Goal: Task Accomplishment & Management: Complete application form

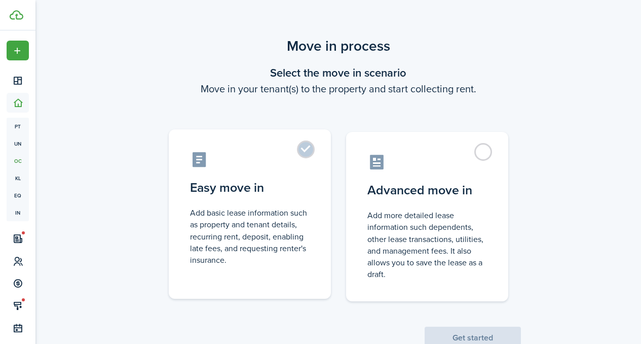
click at [274, 156] on control-radio-card-icon at bounding box center [250, 160] width 120 height 18
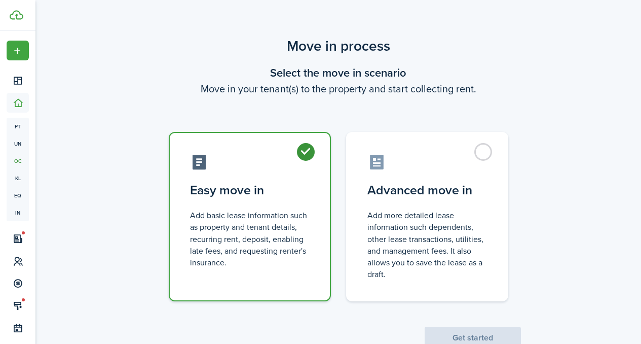
radio input "true"
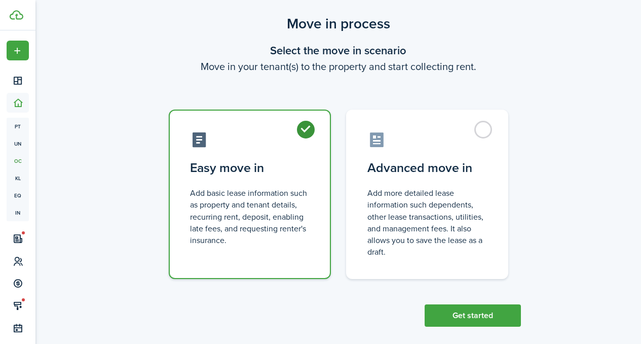
scroll to position [33, 0]
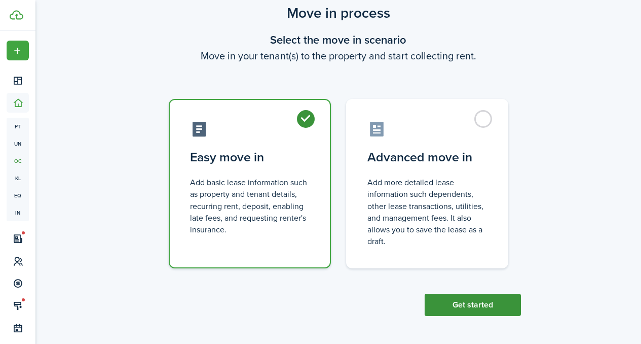
click at [479, 307] on button "Get started" at bounding box center [473, 304] width 96 height 22
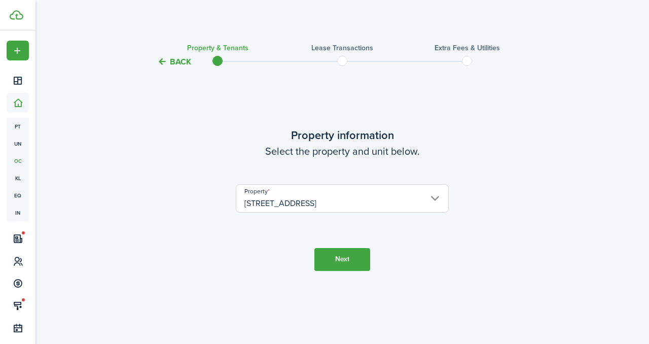
click at [325, 257] on button "Next" at bounding box center [342, 259] width 56 height 23
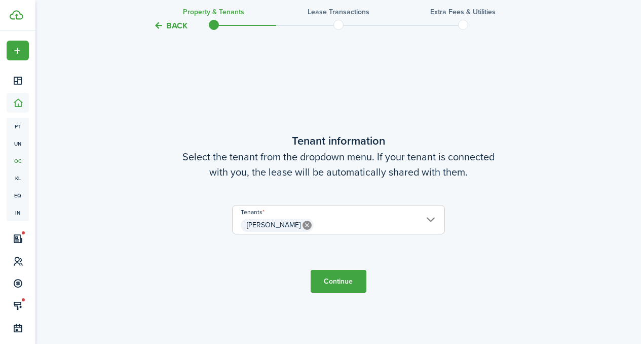
scroll to position [276, 0]
click at [342, 219] on span "[PERSON_NAME]" at bounding box center [339, 224] width 212 height 17
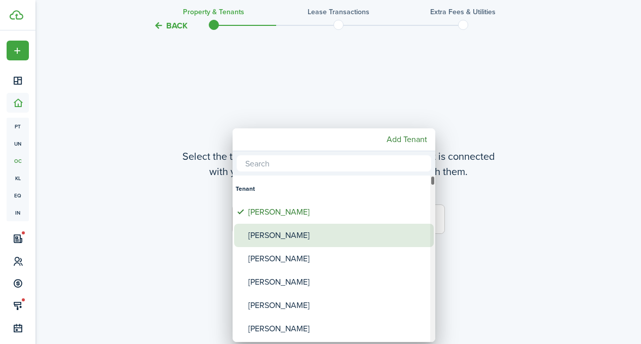
click at [321, 230] on div "[PERSON_NAME]" at bounding box center [337, 234] width 179 height 23
type input "[PERSON_NAME], [PERSON_NAME]"
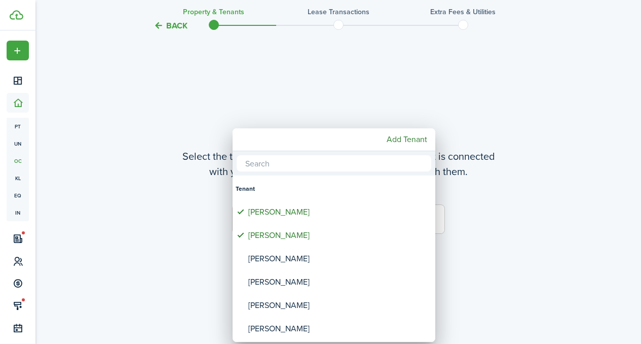
click at [195, 227] on div at bounding box center [320, 172] width 803 height 506
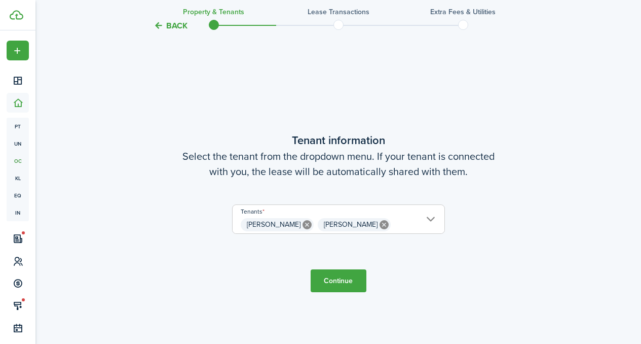
click at [343, 277] on button "Continue" at bounding box center [339, 280] width 56 height 23
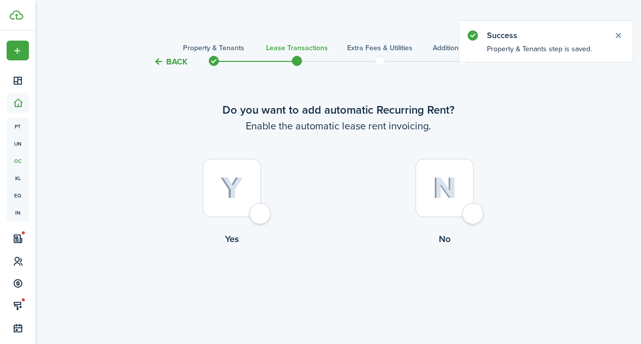
click at [261, 209] on div at bounding box center [232, 188] width 58 height 58
radio input "true"
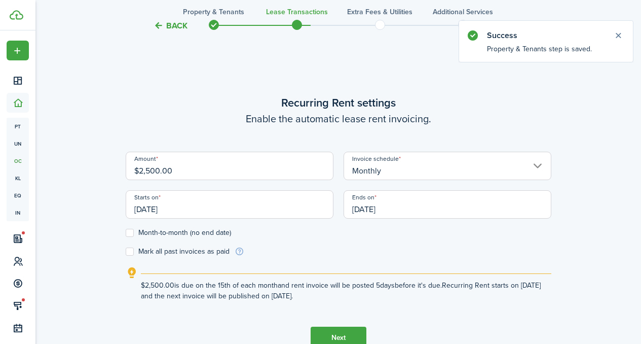
scroll to position [279, 0]
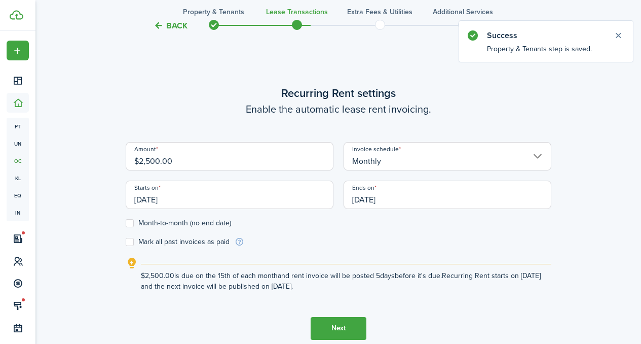
click at [230, 164] on input "$2,500.00" at bounding box center [230, 156] width 208 height 28
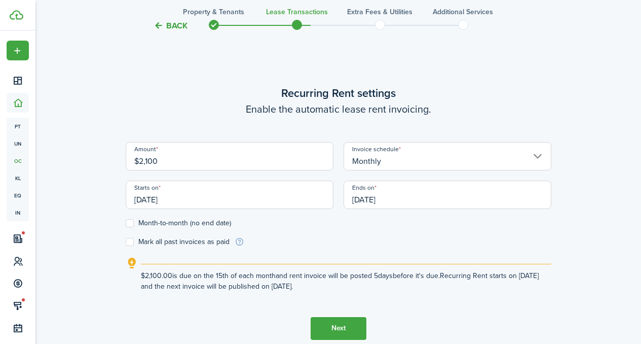
type input "$2,100.00"
click at [129, 223] on label "Month-to-month (no end date)" at bounding box center [178, 223] width 105 height 8
click at [126, 223] on input "Month-to-month (no end date)" at bounding box center [125, 222] width 1 height 1
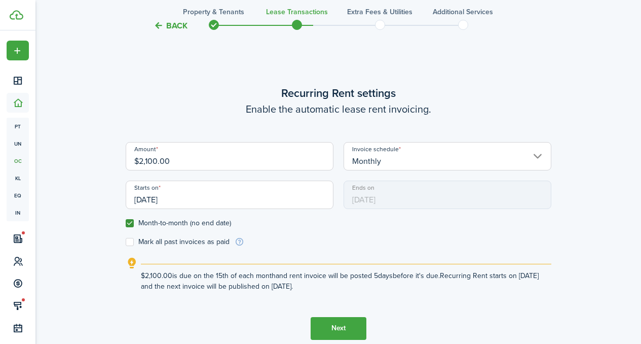
click at [129, 223] on label "Month-to-month (no end date)" at bounding box center [178, 223] width 105 height 8
click at [126, 223] on input "Month-to-month (no end date)" at bounding box center [125, 222] width 1 height 1
checkbox input "false"
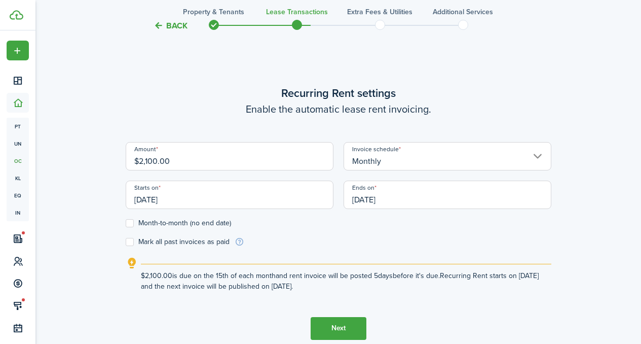
click at [349, 333] on button "Next" at bounding box center [339, 328] width 56 height 23
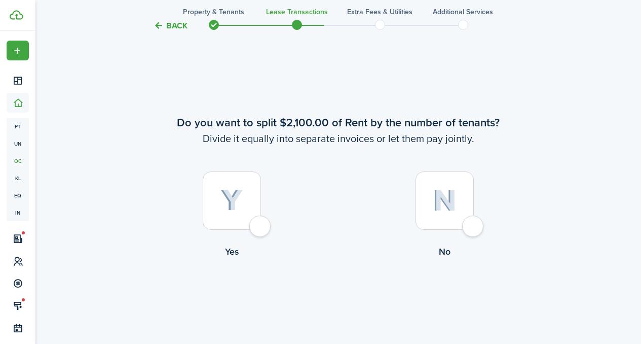
scroll to position [622, 0]
click at [485, 223] on label "No" at bounding box center [445, 217] width 213 height 92
radio input "true"
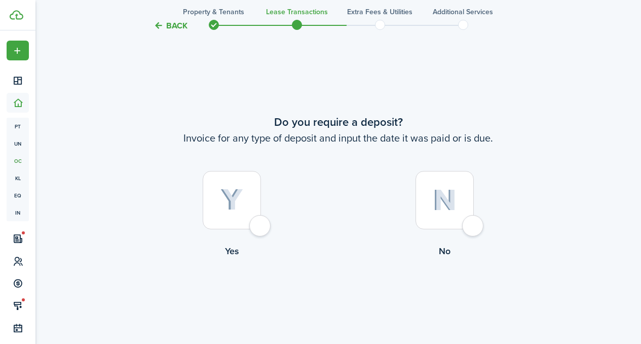
click at [261, 222] on div at bounding box center [232, 200] width 58 height 58
radio input "true"
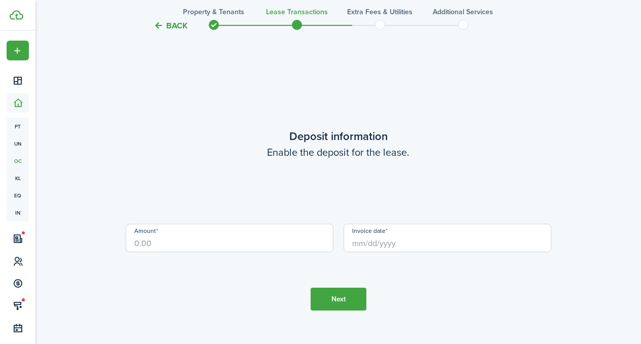
scroll to position [1309, 0]
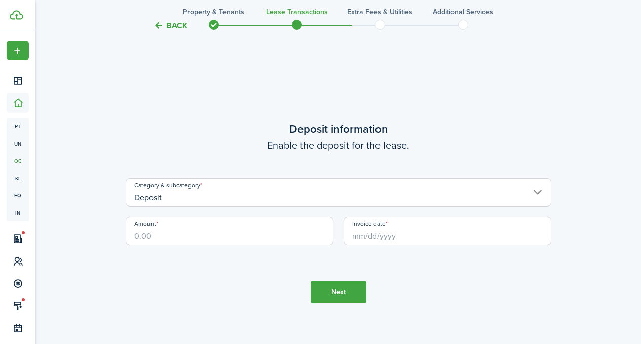
click at [224, 230] on input "Amount" at bounding box center [230, 230] width 208 height 28
click at [380, 237] on input "Invoice date" at bounding box center [448, 230] width 208 height 28
type input "$2,100.00"
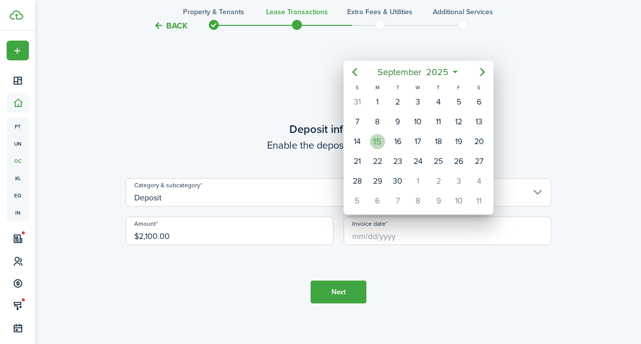
click at [368, 143] on div "15" at bounding box center [377, 141] width 20 height 19
type input "[DATE]"
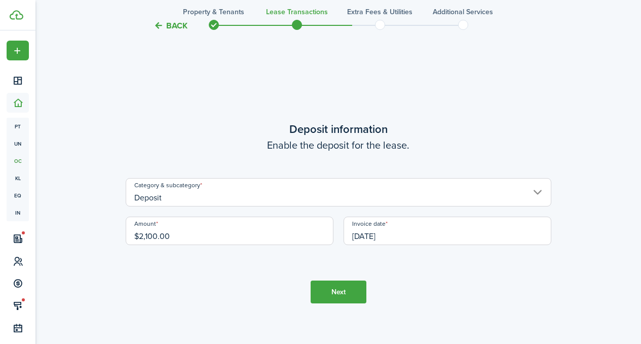
click at [352, 285] on button "Next" at bounding box center [339, 291] width 56 height 23
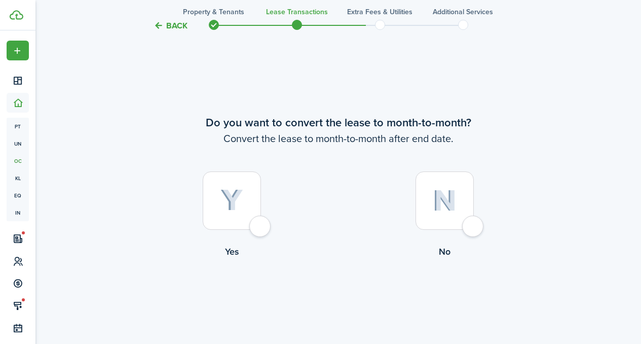
scroll to position [1653, 0]
click at [264, 210] on label "Yes" at bounding box center [232, 217] width 213 height 92
radio input "true"
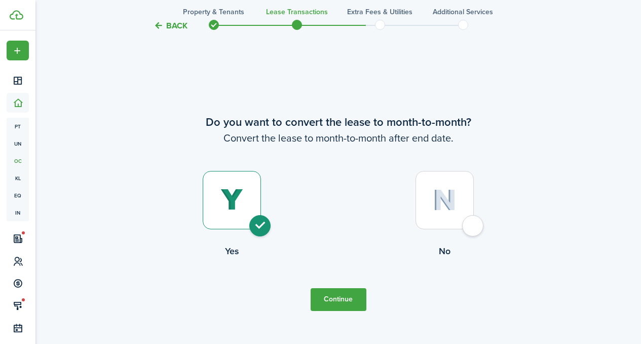
click at [331, 293] on button "Continue" at bounding box center [339, 299] width 56 height 23
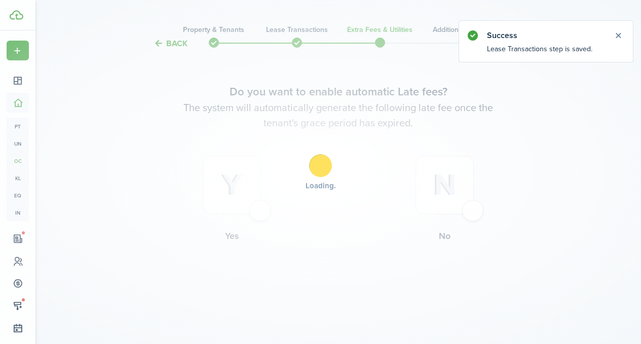
scroll to position [0, 0]
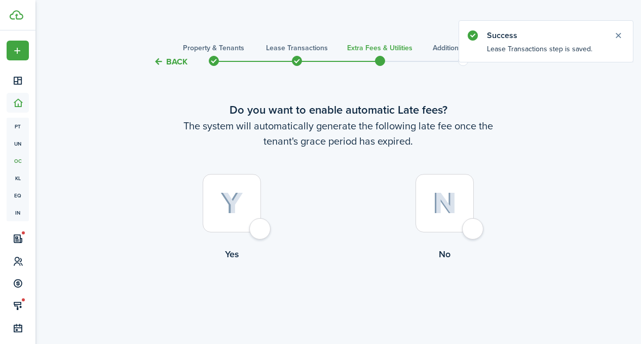
click at [269, 221] on label "Yes" at bounding box center [232, 220] width 213 height 92
radio input "true"
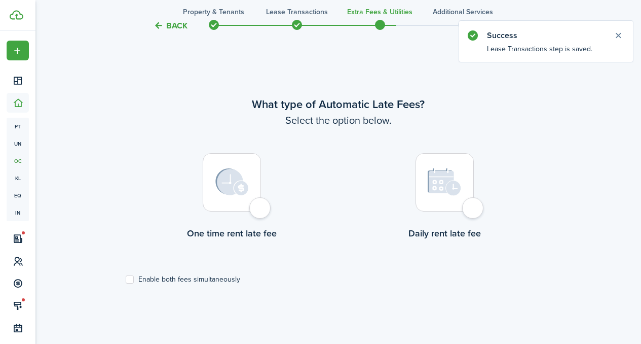
scroll to position [294, 0]
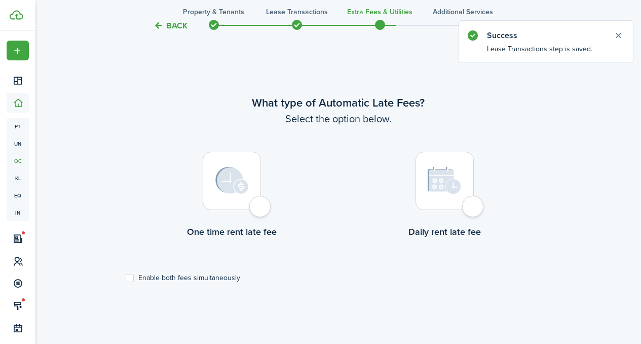
click at [254, 193] on div at bounding box center [232, 181] width 58 height 58
radio input "true"
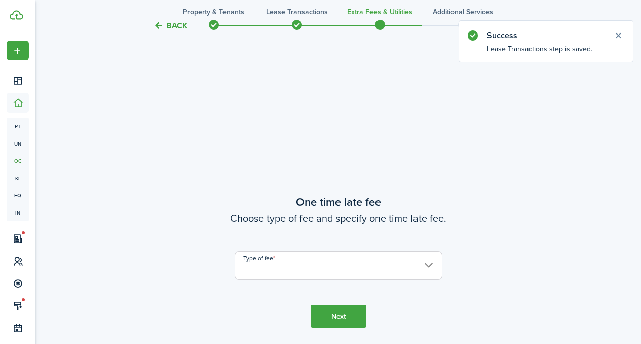
scroll to position [637, 0]
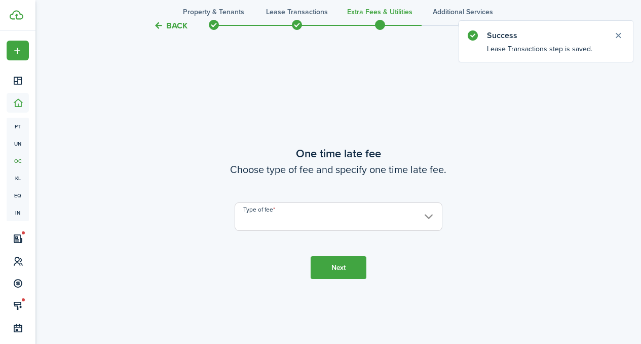
click at [288, 212] on input "Type of fee" at bounding box center [339, 216] width 208 height 28
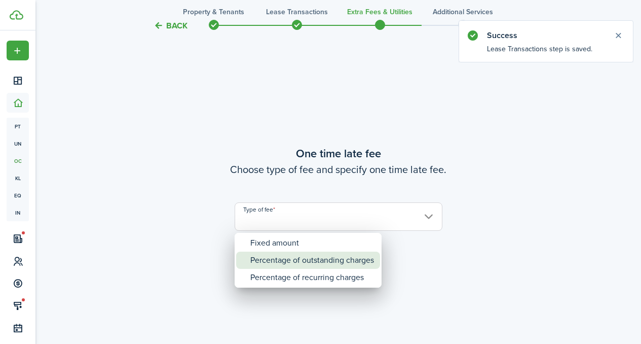
click at [292, 253] on div "Percentage of outstanding charges" at bounding box center [312, 259] width 124 height 17
type input "Percentage of outstanding charges"
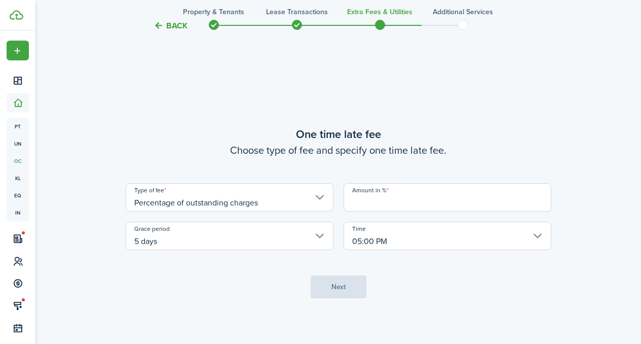
click at [395, 193] on input "Amount in %" at bounding box center [448, 197] width 208 height 28
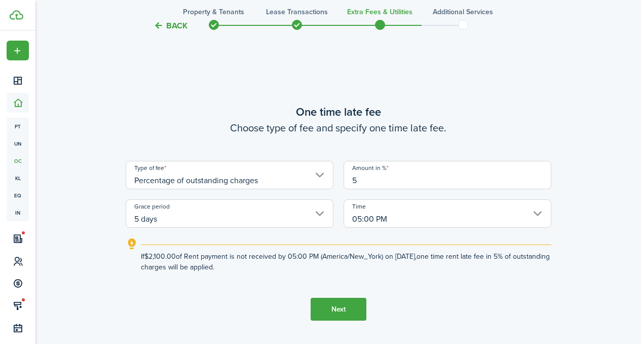
type input "5"
click at [339, 299] on button "Next" at bounding box center [339, 308] width 56 height 23
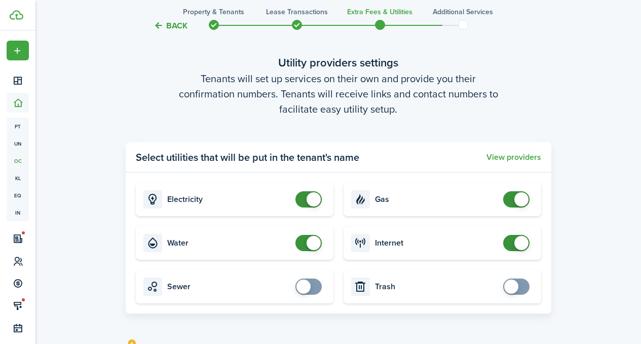
scroll to position [996, 0]
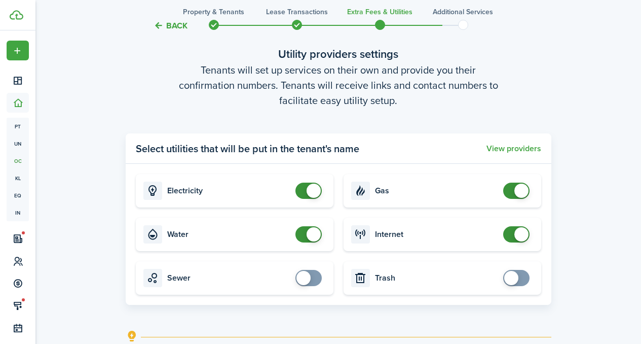
click at [526, 287] on card "Trash" at bounding box center [443, 277] width 198 height 33
checkbox input "true"
click at [521, 278] on span at bounding box center [516, 278] width 10 height 16
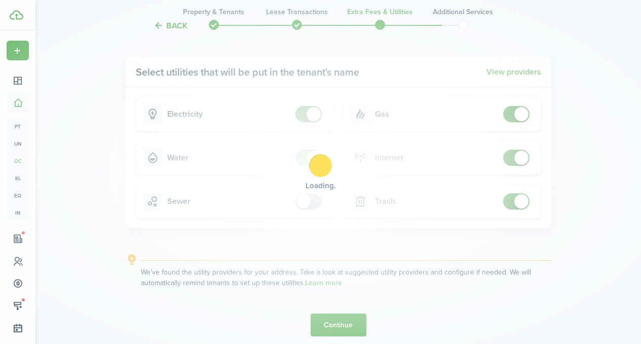
scroll to position [1072, 0]
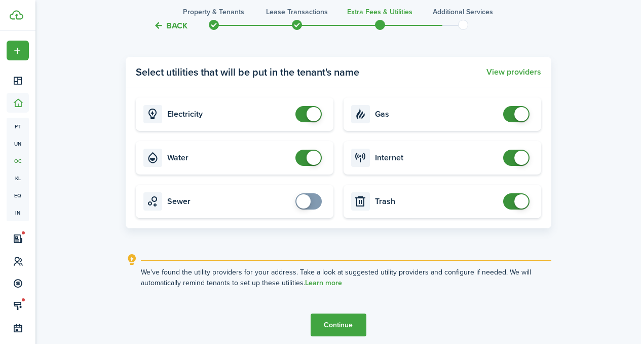
click at [352, 319] on button "Continue" at bounding box center [339, 324] width 56 height 23
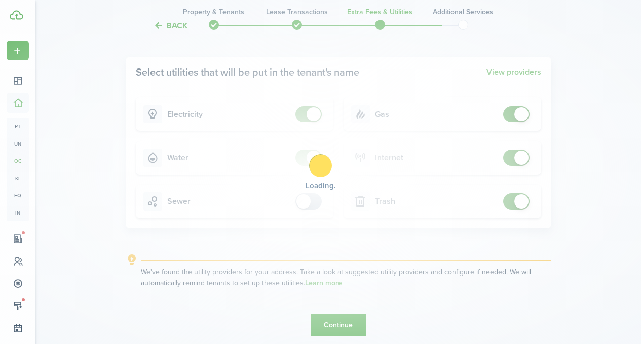
scroll to position [0, 0]
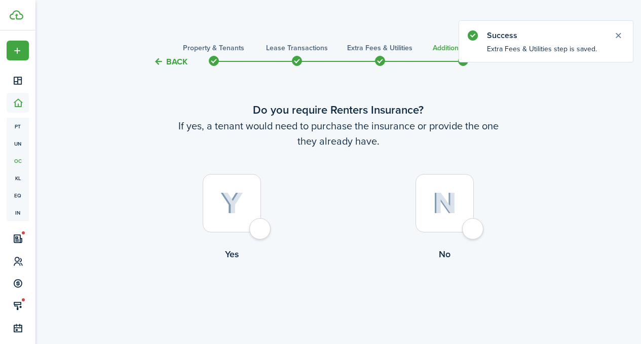
click at [243, 218] on div at bounding box center [232, 203] width 58 height 58
radio input "true"
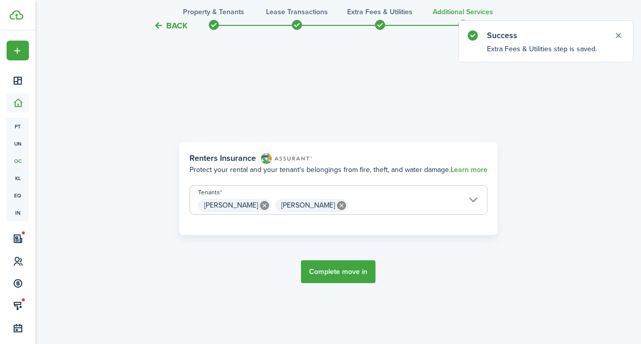
scroll to position [294, 0]
click at [346, 275] on button "Complete move in" at bounding box center [338, 270] width 74 height 23
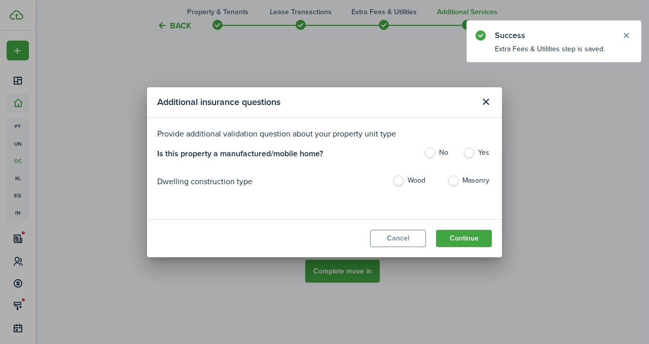
click at [423, 152] on div "Is this property a manufactured/mobile home? No Yes" at bounding box center [324, 157] width 334 height 20
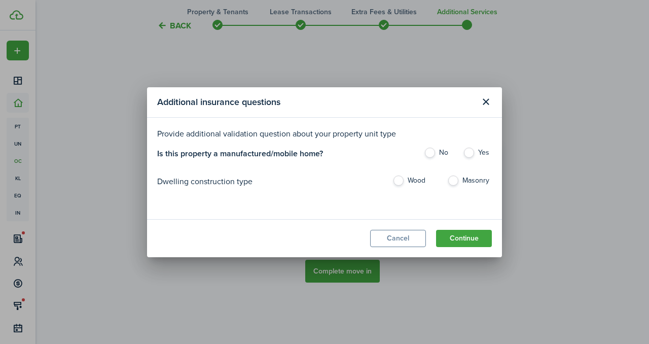
click at [429, 151] on label "No" at bounding box center [438, 154] width 29 height 15
radio input "true"
click at [452, 181] on label "Masonry" at bounding box center [469, 182] width 45 height 15
radio input "true"
click at [398, 182] on label "Wood" at bounding box center [414, 182] width 45 height 15
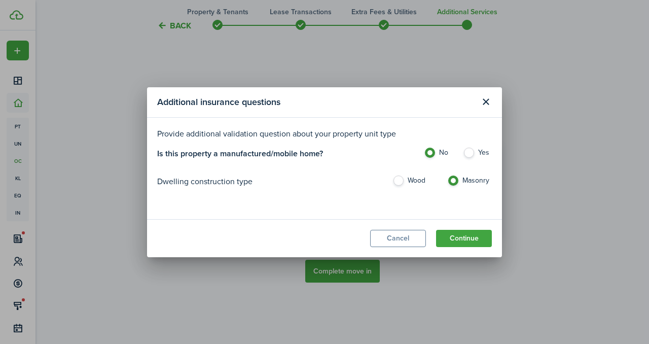
radio input "true"
click at [452, 242] on button "Continue" at bounding box center [464, 238] width 56 height 17
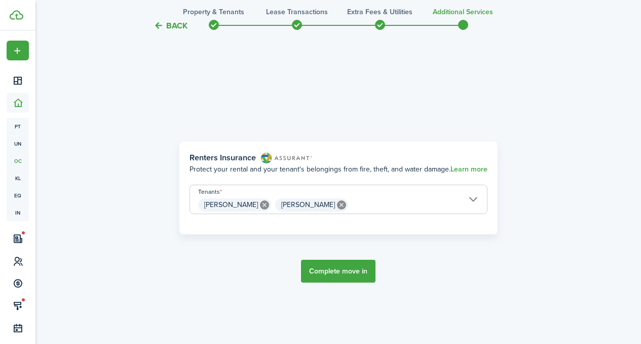
click at [360, 276] on button "Complete move in" at bounding box center [338, 270] width 74 height 23
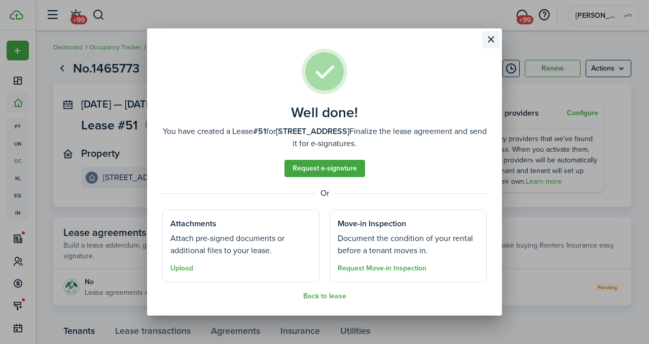
click at [491, 46] on button "Close modal" at bounding box center [490, 39] width 17 height 17
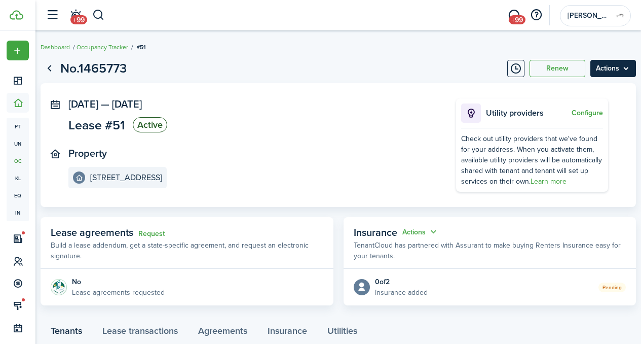
click at [590, 68] on menu-btn "Actions" at bounding box center [613, 68] width 46 height 17
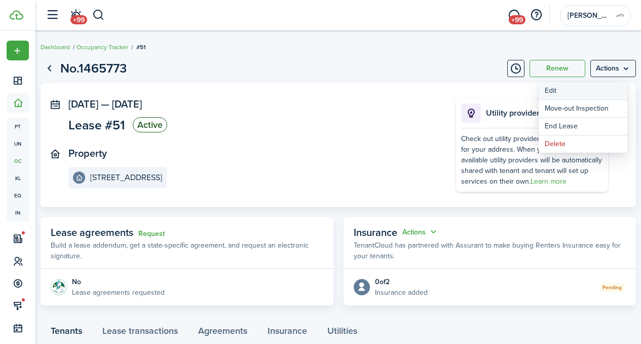
click at [561, 87] on button "Edit" at bounding box center [583, 90] width 89 height 17
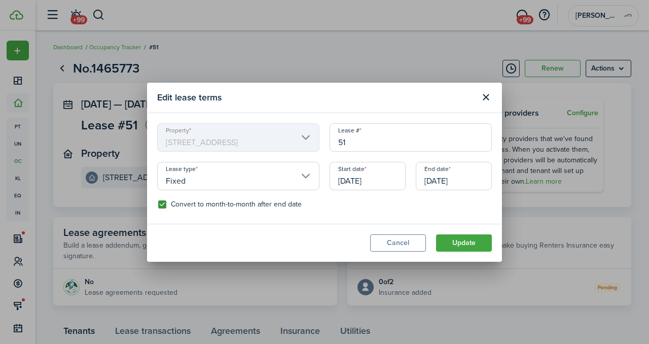
click at [389, 141] on input "51" at bounding box center [410, 137] width 162 height 28
type input "1- 2025"
click at [473, 245] on button "Update" at bounding box center [464, 242] width 56 height 17
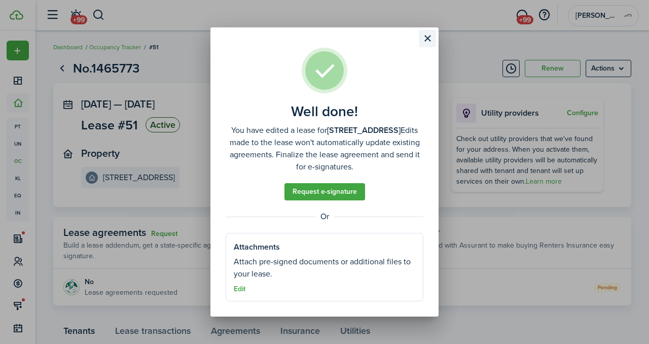
click at [428, 39] on button "Close modal" at bounding box center [427, 38] width 17 height 17
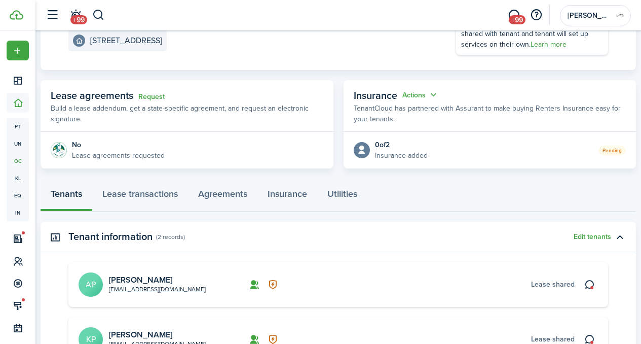
scroll to position [123, 0]
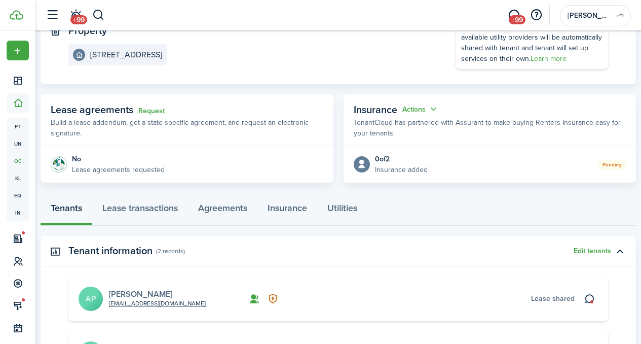
click at [137, 294] on link "[PERSON_NAME]" at bounding box center [140, 294] width 63 height 12
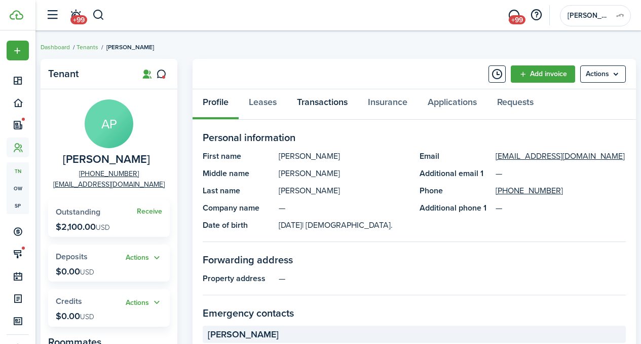
click at [318, 104] on link "Transactions" at bounding box center [322, 104] width 71 height 30
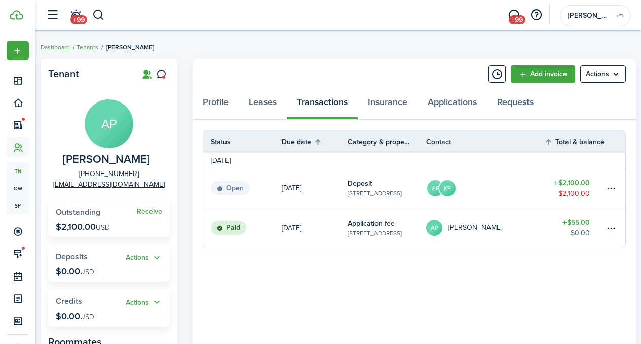
click at [278, 64] on panel-main-header "Add invoice Actions" at bounding box center [414, 74] width 443 height 30
copy link "[EMAIL_ADDRESS][DOMAIN_NAME]"
click at [615, 185] on table-menu-btn-icon at bounding box center [612, 188] width 12 height 12
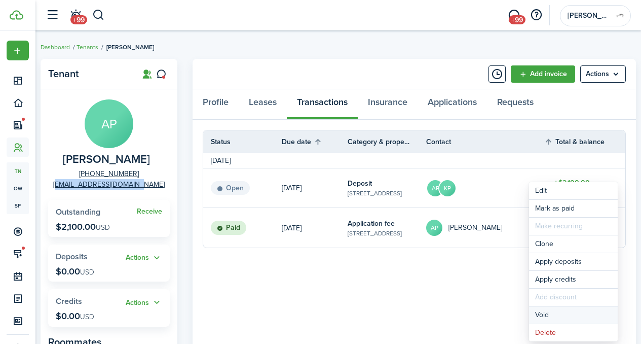
click at [558, 317] on button "Void" at bounding box center [573, 314] width 89 height 17
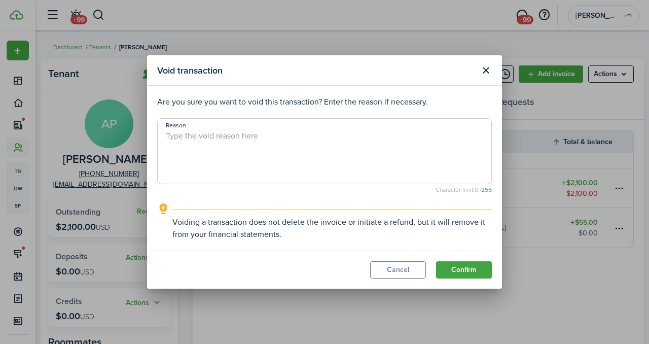
click at [325, 135] on textarea "Reason" at bounding box center [324, 154] width 333 height 49
type textarea "System Error"
click at [471, 262] on button "Confirm" at bounding box center [464, 269] width 56 height 17
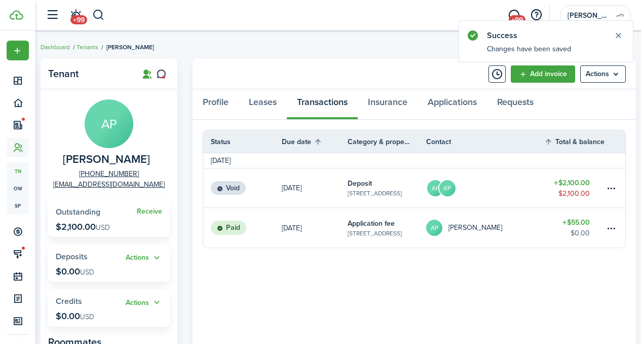
click at [301, 52] on breadcrumb "Dashboard Tenants [PERSON_NAME]" at bounding box center [338, 41] width 595 height 23
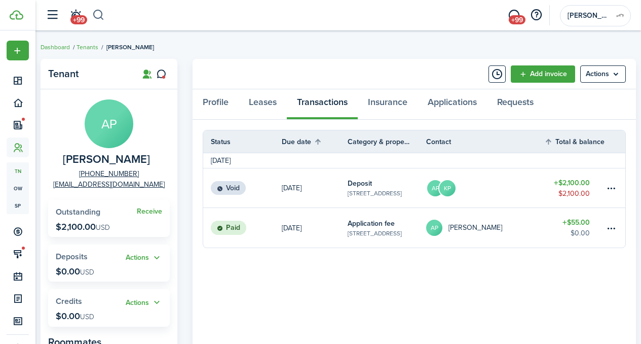
click at [101, 19] on button "button" at bounding box center [98, 15] width 13 height 17
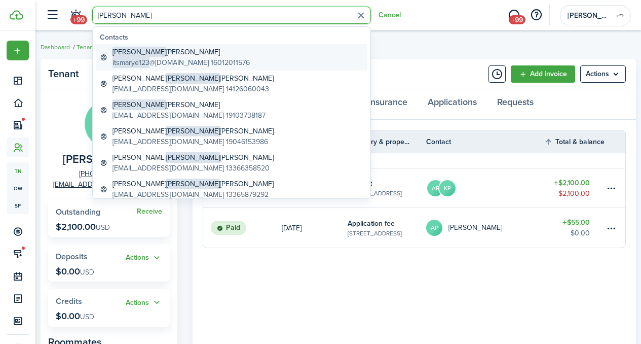
type input "[PERSON_NAME]"
click at [151, 54] on global-search-item-title "[PERSON_NAME] [PERSON_NAME]" at bounding box center [180, 52] width 137 height 11
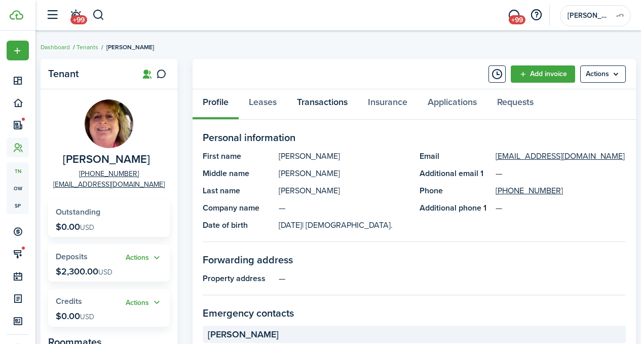
click at [324, 109] on link "Transactions" at bounding box center [322, 104] width 71 height 30
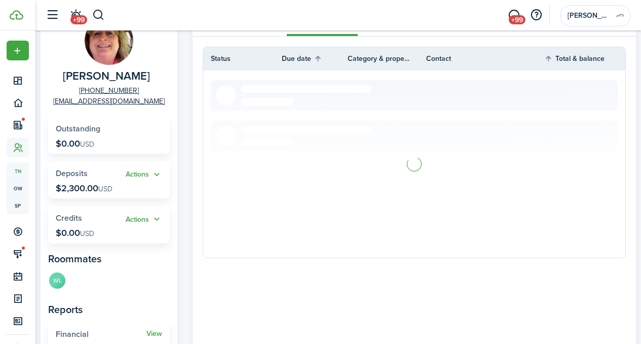
scroll to position [84, 0]
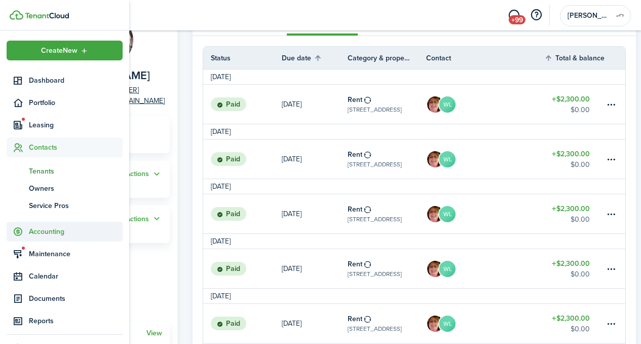
click at [55, 222] on span "Accounting" at bounding box center [65, 231] width 116 height 20
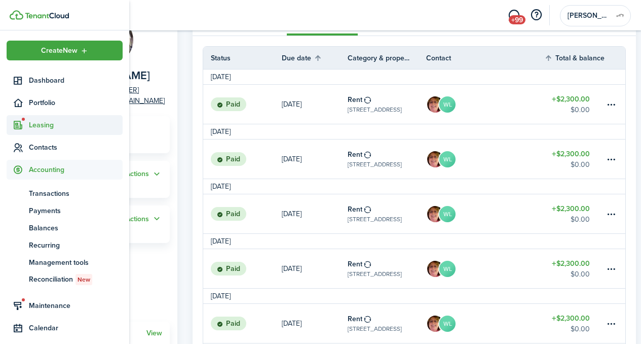
click at [52, 122] on span "Leasing" at bounding box center [76, 125] width 94 height 11
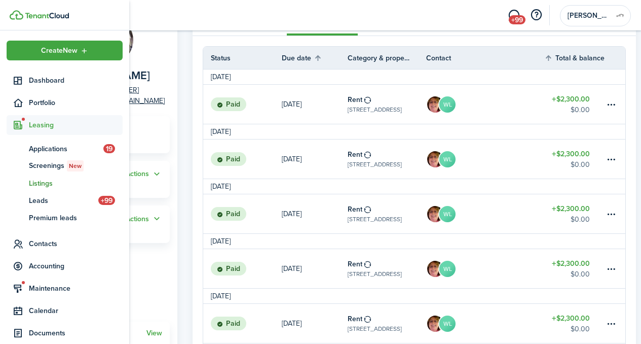
click at [39, 184] on span "Listings" at bounding box center [76, 183] width 94 height 11
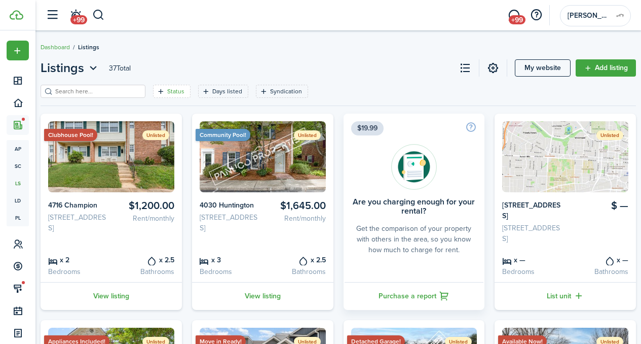
click at [179, 91] on filter-tag-label "Status" at bounding box center [175, 91] width 17 height 9
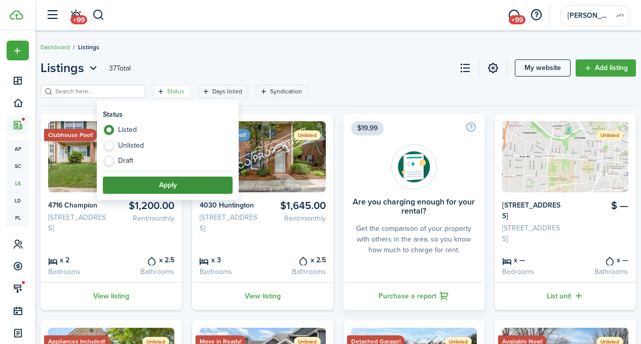
click at [151, 189] on button "Apply" at bounding box center [168, 184] width 130 height 17
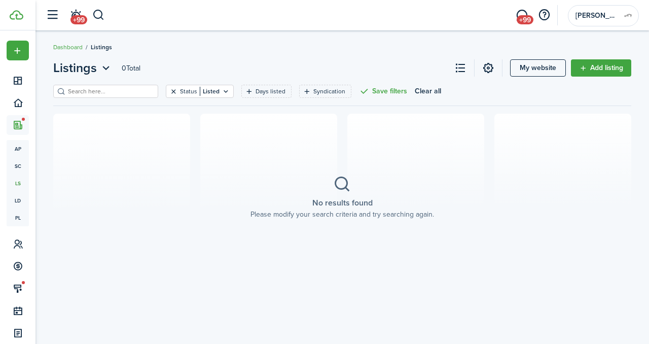
click at [169, 93] on button "Clear filter" at bounding box center [173, 91] width 9 height 8
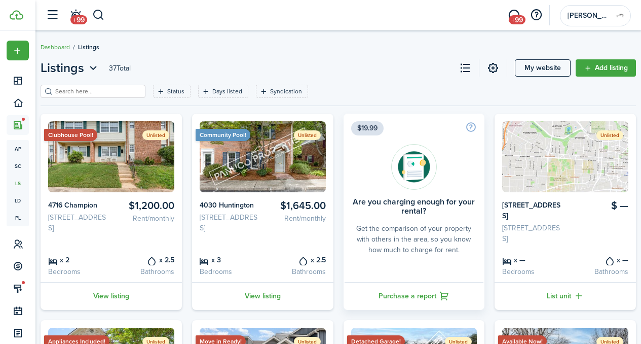
click at [120, 91] on input "search" at bounding box center [97, 92] width 89 height 10
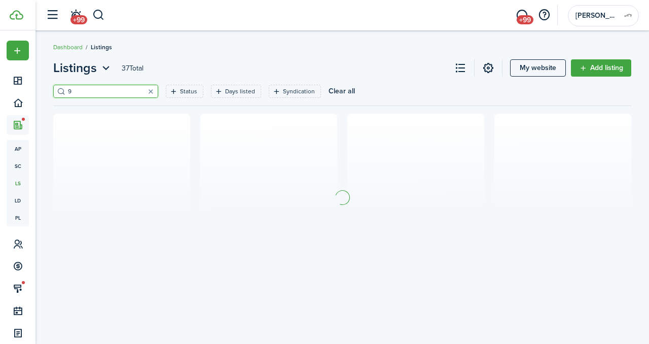
type input "9"
click at [180, 93] on filter-tag-label "Status" at bounding box center [188, 91] width 17 height 9
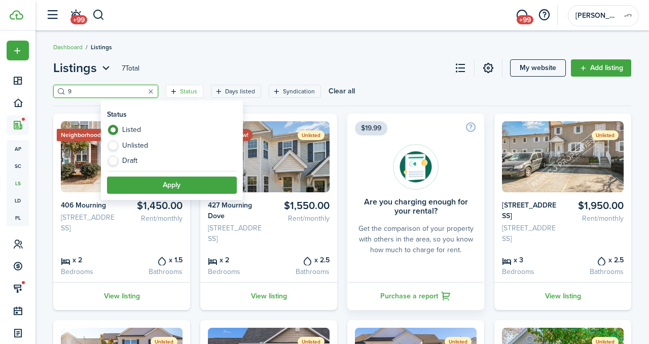
click at [162, 197] on filter-item-popup "Status Listed Unlisted Draft Apply" at bounding box center [172, 151] width 142 height 97
click at [164, 190] on button "Apply" at bounding box center [172, 184] width 130 height 17
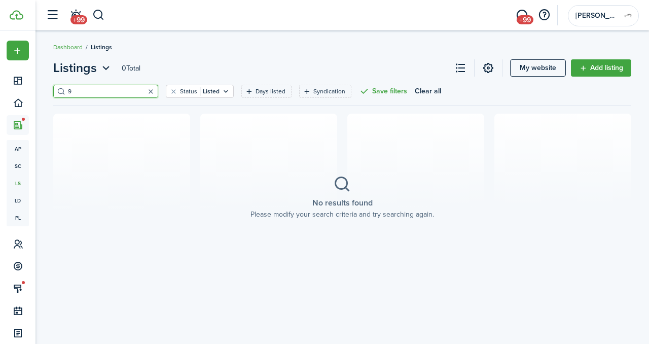
click at [143, 90] on button "button" at bounding box center [150, 91] width 14 height 14
click at [169, 92] on button "Clear filter" at bounding box center [173, 91] width 9 height 8
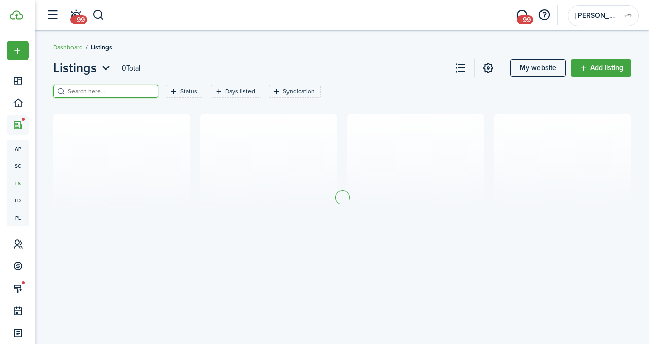
click at [123, 92] on input "search" at bounding box center [109, 92] width 89 height 10
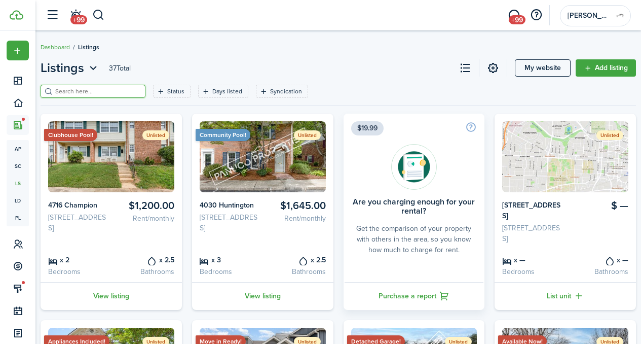
type input "9"
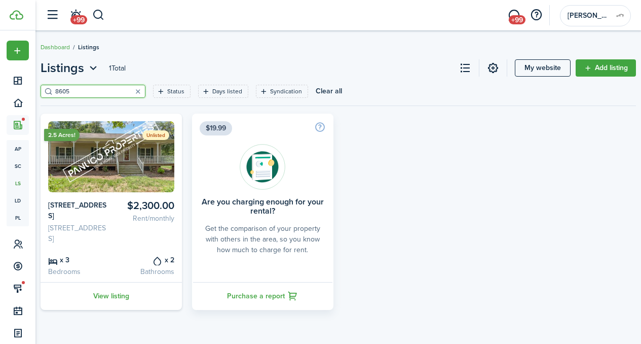
type input "8605"
click at [108, 300] on link "View listing" at bounding box center [111, 296] width 141 height 28
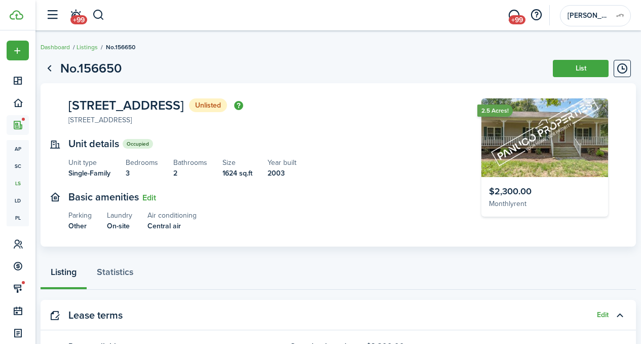
scroll to position [91, 0]
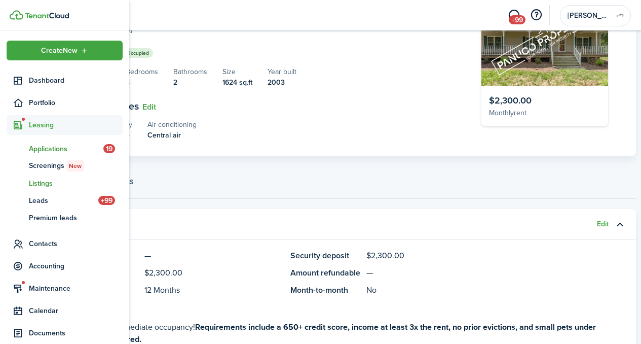
click at [51, 149] on span "Applications" at bounding box center [66, 148] width 74 height 11
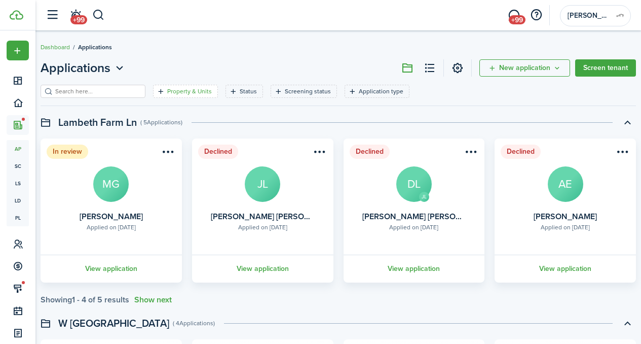
click at [169, 90] on filter-tag-label "Property & Units" at bounding box center [189, 91] width 45 height 9
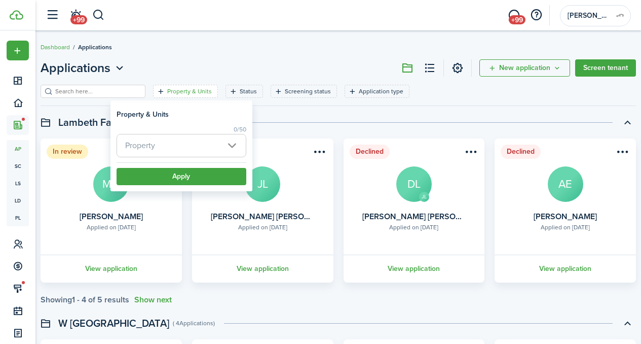
click at [179, 145] on span "Property" at bounding box center [181, 145] width 129 height 22
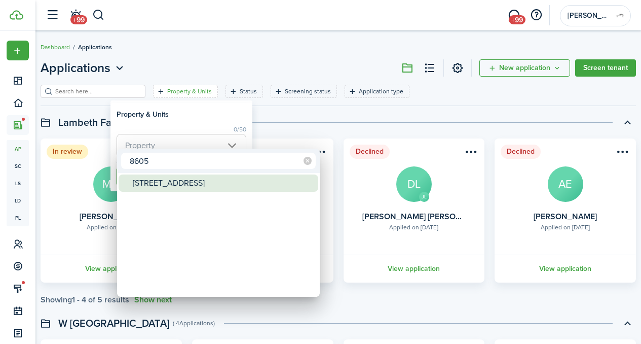
type input "8605"
click at [183, 190] on div "[STREET_ADDRESS]" at bounding box center [222, 182] width 179 height 17
type input "[STREET_ADDRESS]"
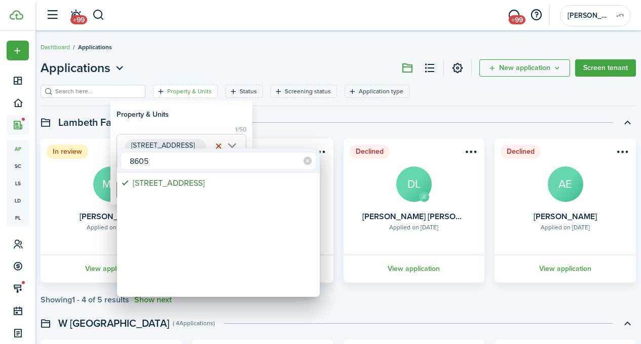
click at [205, 109] on div at bounding box center [320, 172] width 803 height 506
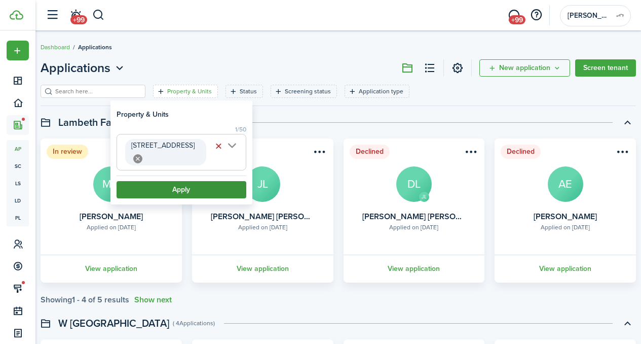
click at [197, 181] on button "Apply" at bounding box center [182, 189] width 130 height 17
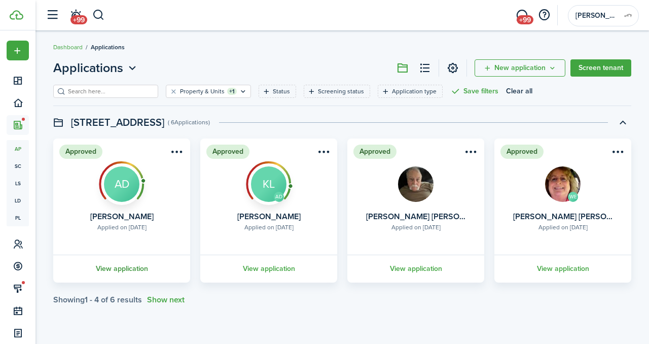
click at [111, 269] on link "View application" at bounding box center [122, 268] width 140 height 28
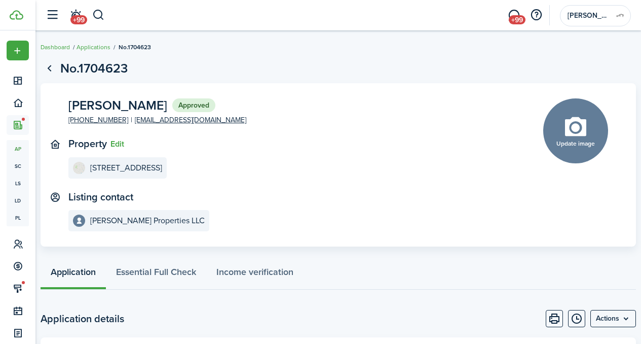
click at [286, 154] on application-view-property "Property Edit [STREET_ADDRESS]" at bounding box center [290, 158] width 444 height 41
click at [106, 48] on link "Applications" at bounding box center [94, 47] width 34 height 9
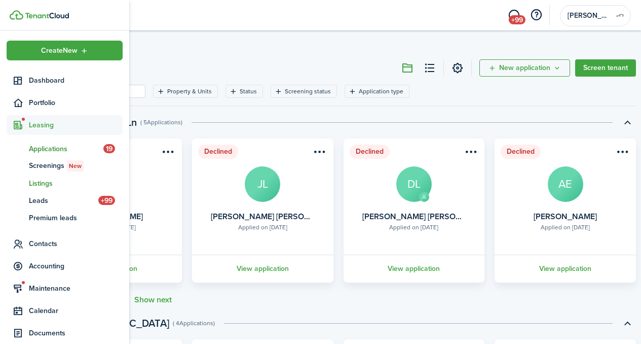
click at [48, 183] on span "Listings" at bounding box center [76, 183] width 94 height 11
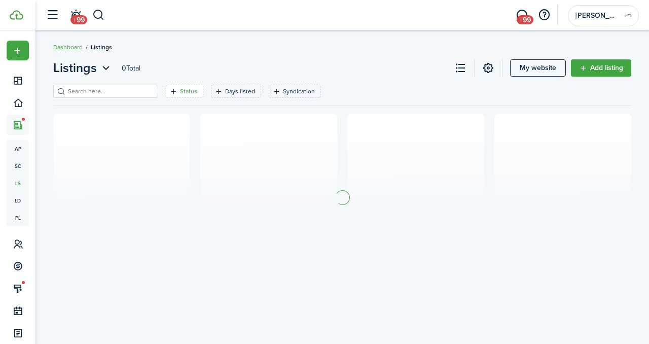
click at [180, 94] on filter-tag-label "Status" at bounding box center [188, 91] width 17 height 9
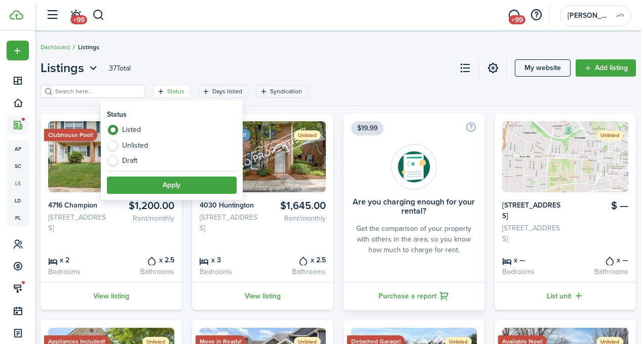
click at [270, 53] on breadcrumb "Dashboard Listings" at bounding box center [338, 41] width 595 height 23
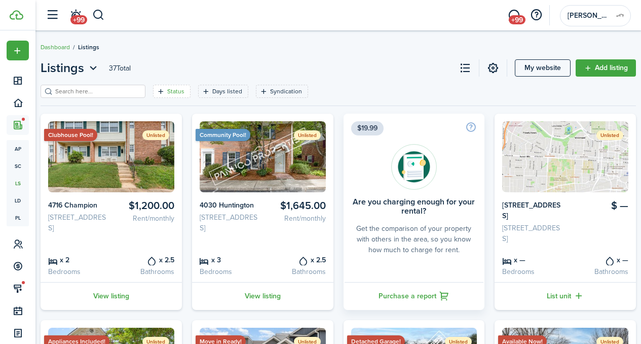
click at [101, 91] on input "search" at bounding box center [97, 92] width 89 height 10
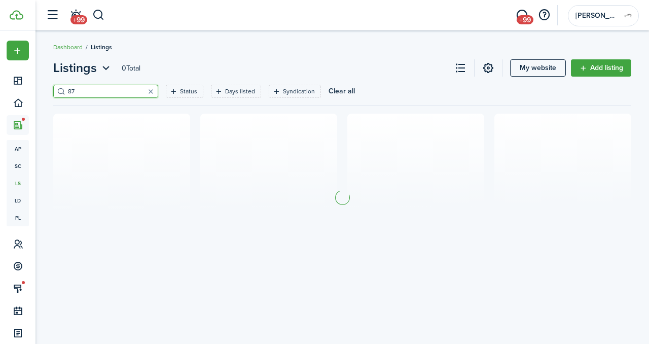
type input "8"
type input "6"
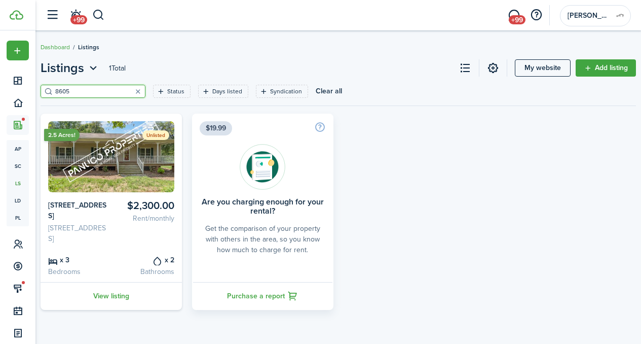
type input "8605"
click at [145, 183] on img at bounding box center [111, 156] width 126 height 71
click at [132, 305] on link "View listing" at bounding box center [111, 296] width 141 height 28
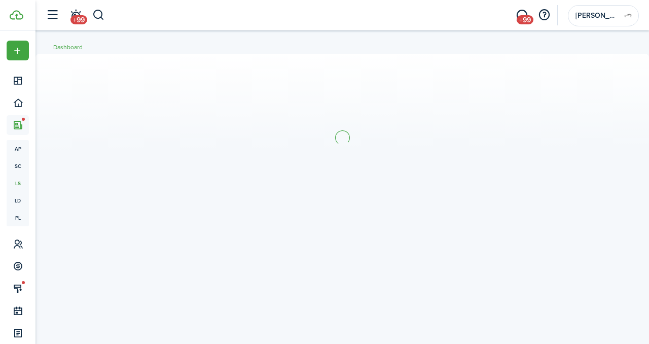
click at [128, 305] on div at bounding box center [341, 187] width 613 height 267
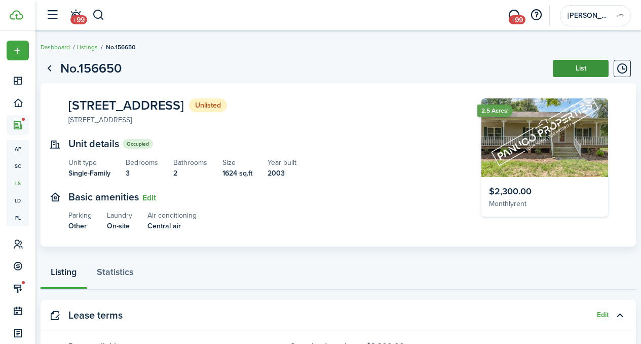
click at [568, 70] on button "List" at bounding box center [581, 68] width 56 height 17
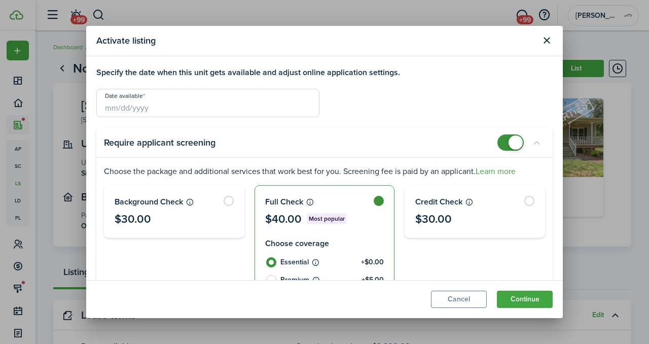
click at [198, 105] on input "Date available" at bounding box center [207, 103] width 223 height 28
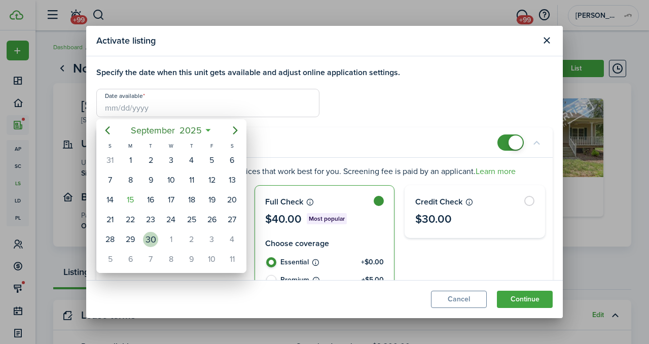
click at [153, 237] on div "30" at bounding box center [150, 239] width 15 height 15
type input "[DATE]"
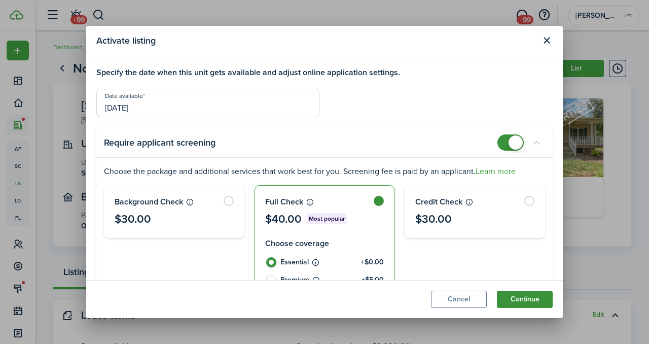
click at [526, 293] on button "Continue" at bounding box center [525, 298] width 56 height 17
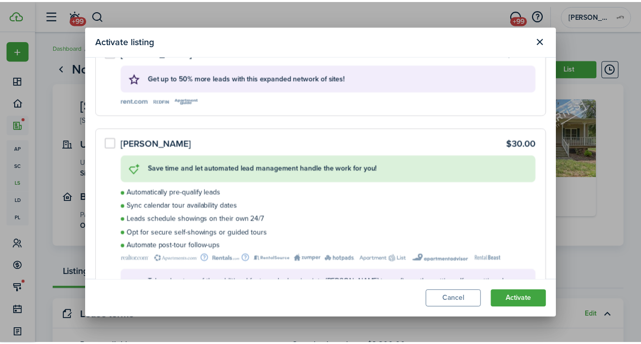
scroll to position [185, 0]
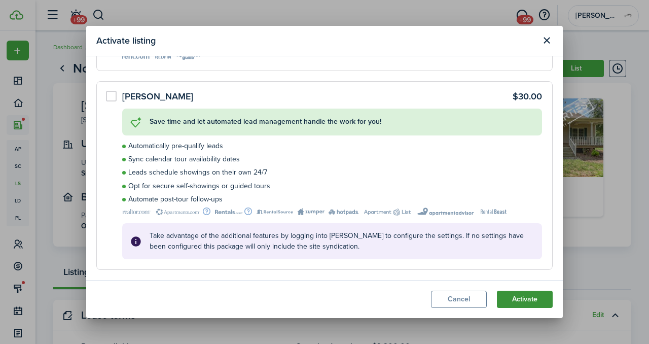
click at [515, 303] on button "Activate" at bounding box center [525, 298] width 56 height 17
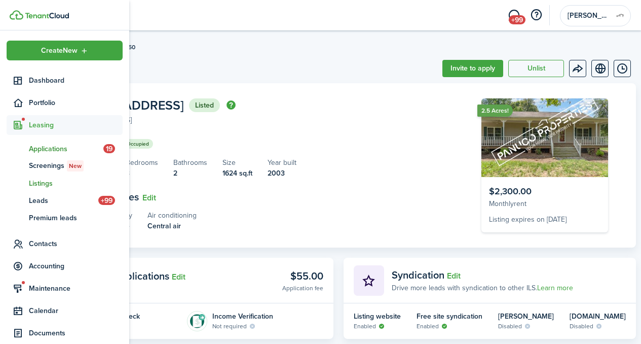
click at [49, 152] on span "Applications" at bounding box center [66, 148] width 74 height 11
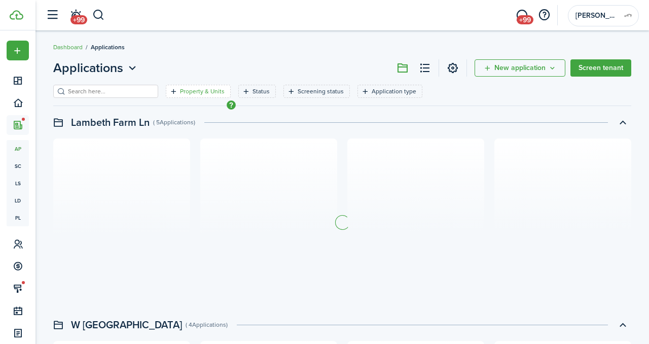
click at [193, 95] on filter-tag-label "Property & Units" at bounding box center [202, 91] width 45 height 9
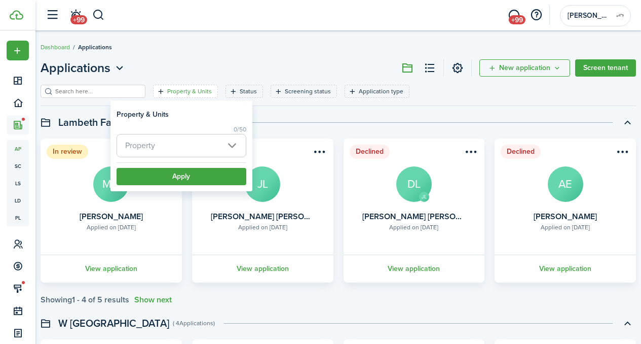
click at [185, 144] on span "Property" at bounding box center [181, 145] width 129 height 22
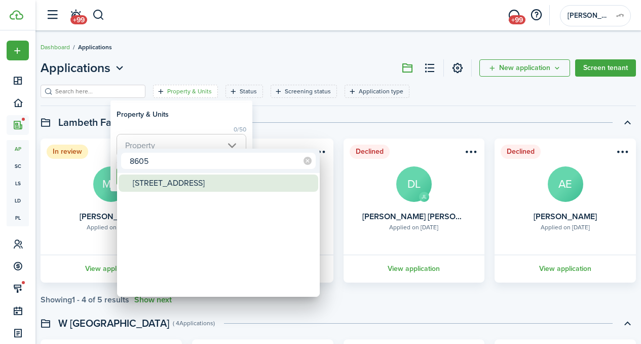
type input "8605"
click at [179, 185] on div "[STREET_ADDRESS]" at bounding box center [222, 182] width 179 height 17
type input "[STREET_ADDRESS]"
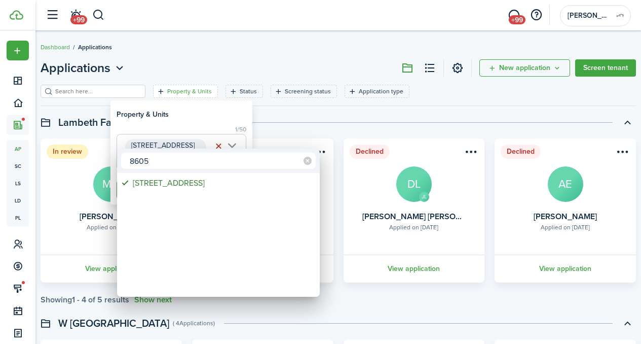
click at [203, 97] on div at bounding box center [320, 172] width 803 height 506
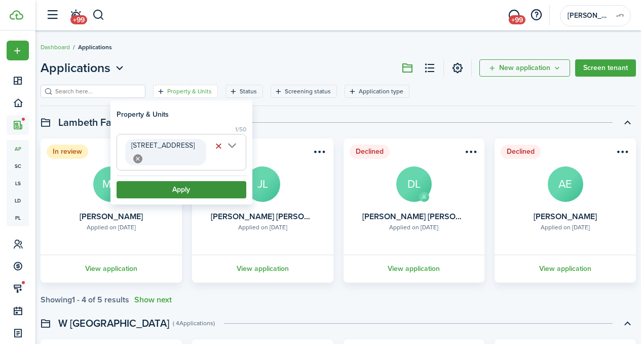
click at [193, 181] on button "Apply" at bounding box center [182, 189] width 130 height 17
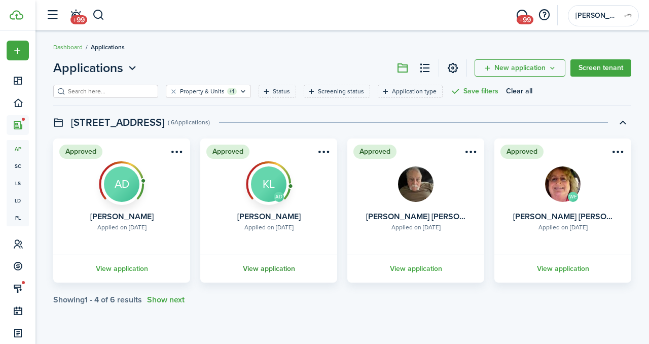
click at [272, 265] on link "View application" at bounding box center [269, 268] width 140 height 28
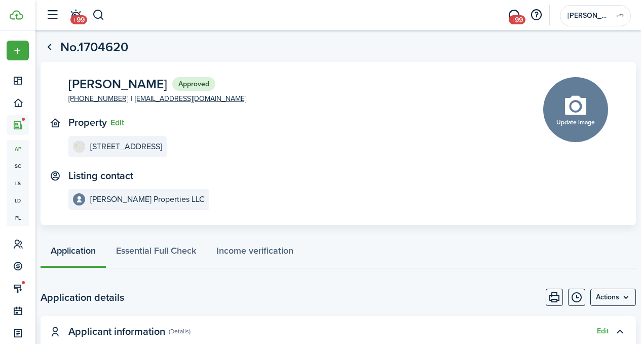
scroll to position [212, 0]
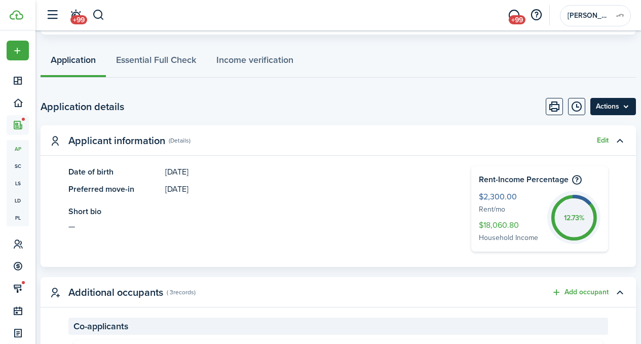
click at [612, 105] on menu-btn "Actions" at bounding box center [613, 106] width 46 height 17
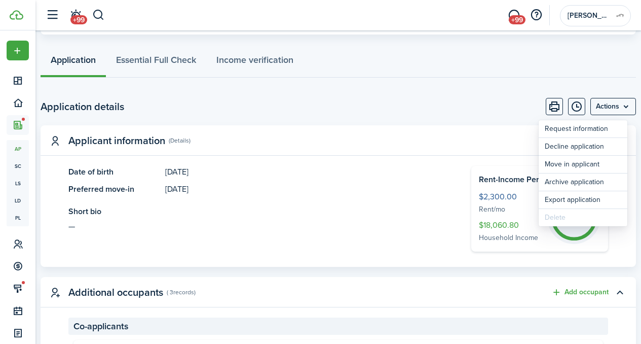
click at [341, 104] on page-view-body-header "Application details Actions" at bounding box center [338, 106] width 595 height 17
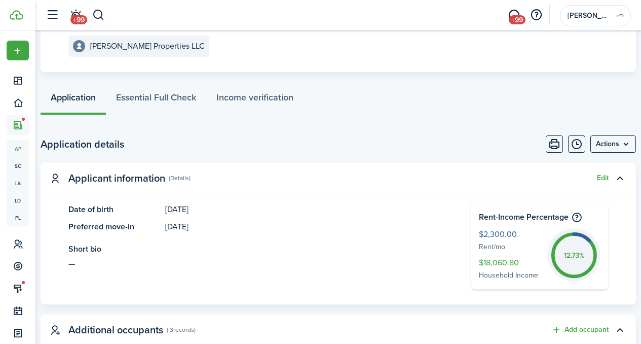
scroll to position [0, 0]
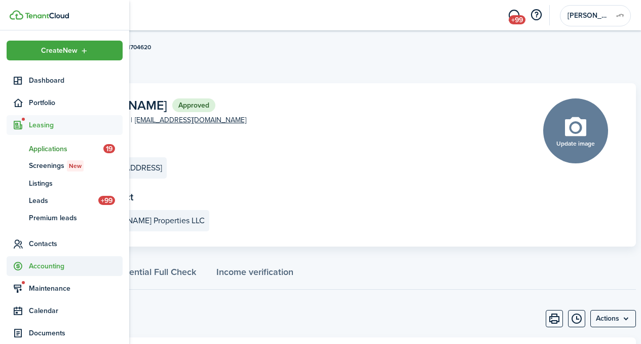
click at [61, 270] on span "Accounting" at bounding box center [76, 265] width 94 height 11
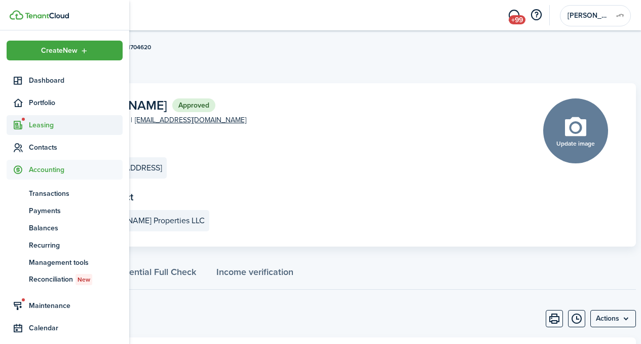
click at [43, 126] on span "Leasing" at bounding box center [76, 125] width 94 height 11
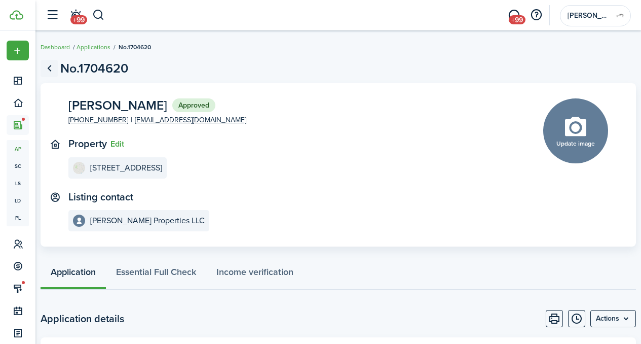
click at [58, 64] on link "Go back" at bounding box center [49, 68] width 17 height 17
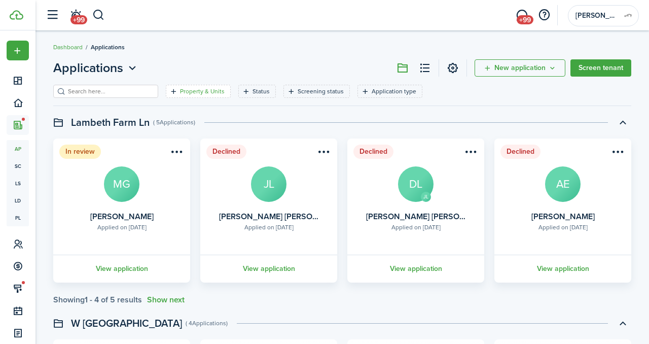
click at [187, 94] on filter-tag-label "Property & Units" at bounding box center [202, 91] width 45 height 9
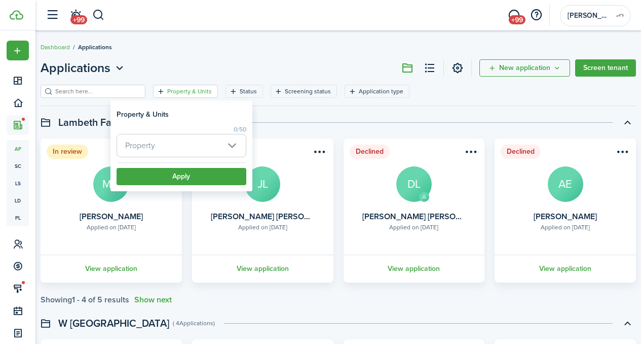
click at [187, 94] on filter-tag-label "Property & Units" at bounding box center [189, 91] width 45 height 9
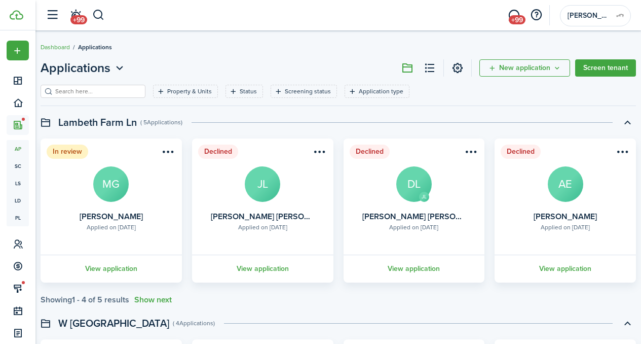
click at [184, 83] on header-page "Applications New application Screen tenant" at bounding box center [338, 72] width 595 height 26
click at [181, 89] on filter-tag-label "Property & Units" at bounding box center [189, 91] width 45 height 9
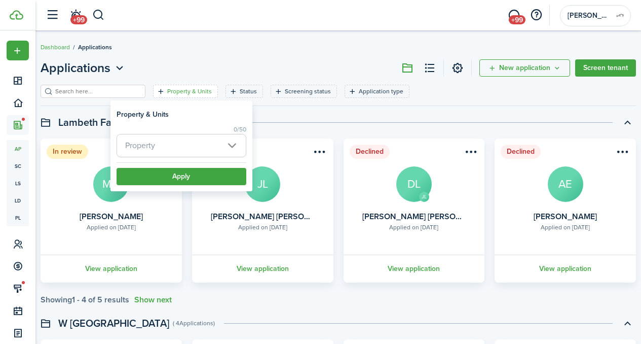
click at [180, 146] on span "Property" at bounding box center [181, 145] width 129 height 22
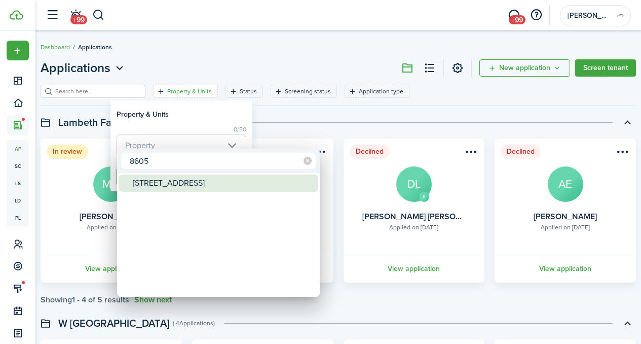
type input "8605"
click at [178, 181] on div "[STREET_ADDRESS]" at bounding box center [222, 182] width 179 height 17
type input "[STREET_ADDRESS]"
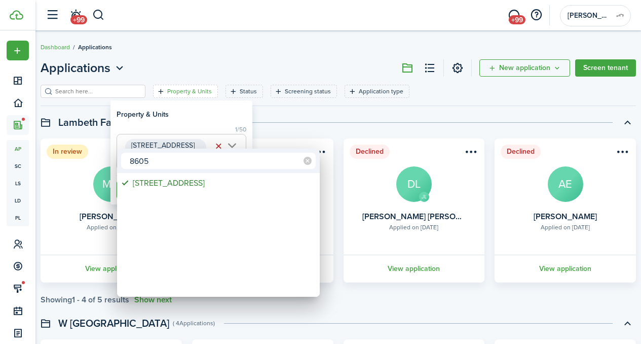
click at [180, 105] on div at bounding box center [320, 172] width 803 height 506
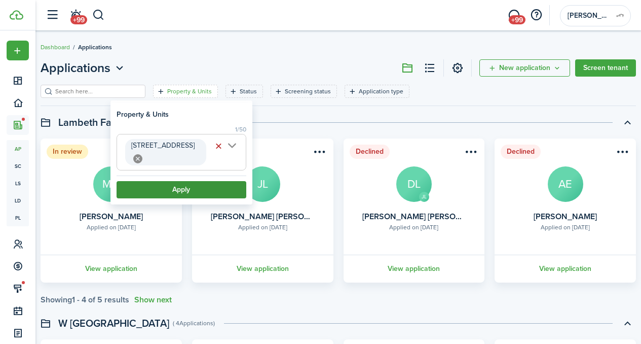
click at [174, 181] on button "Apply" at bounding box center [182, 189] width 130 height 17
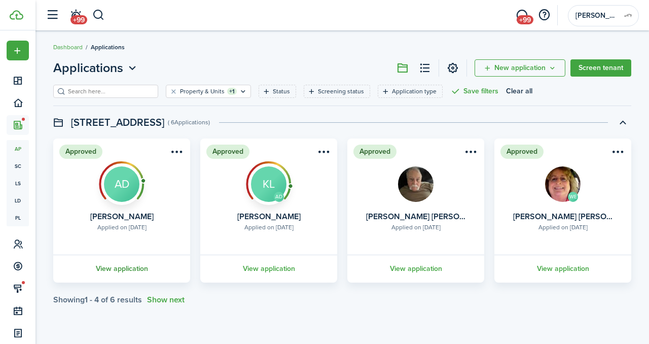
click at [108, 273] on link "View application" at bounding box center [122, 268] width 140 height 28
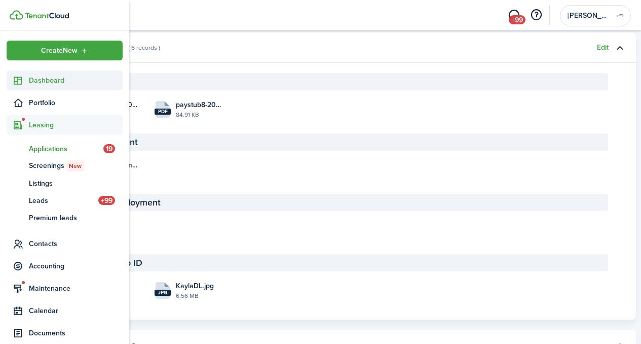
click at [62, 86] on link "Dashboard" at bounding box center [65, 80] width 116 height 20
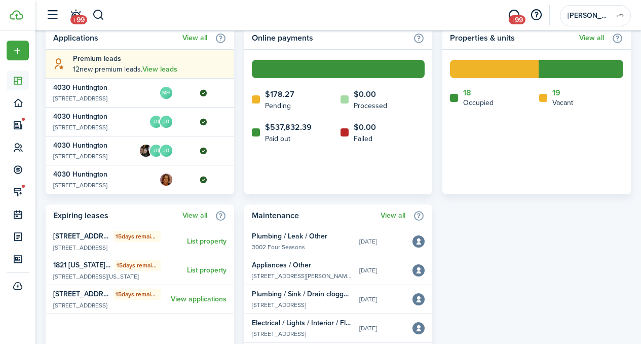
scroll to position [463, 0]
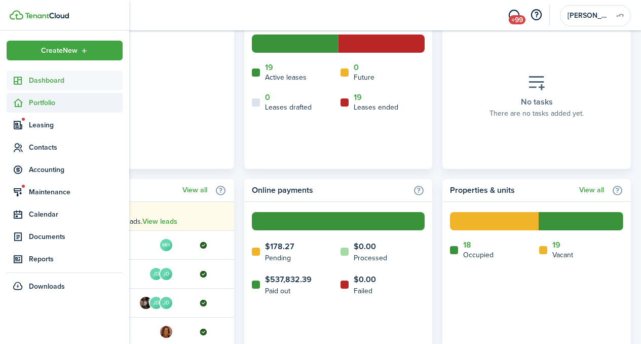
click at [39, 112] on span "Portfolio" at bounding box center [65, 103] width 116 height 20
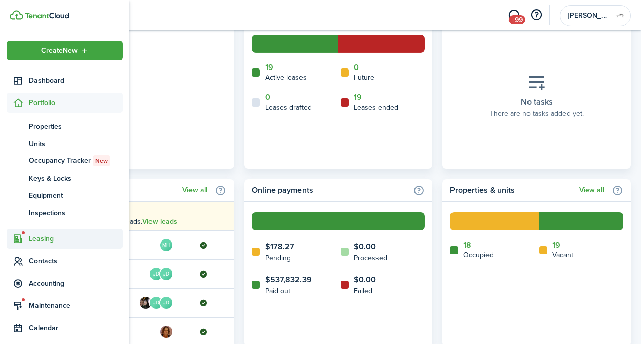
click at [47, 245] on span "Leasing" at bounding box center [65, 239] width 116 height 20
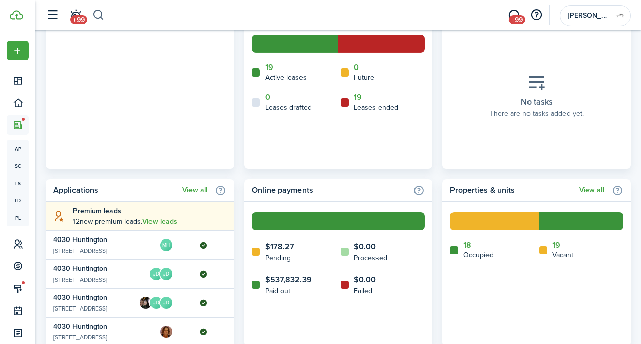
click at [103, 23] on button "button" at bounding box center [98, 15] width 13 height 17
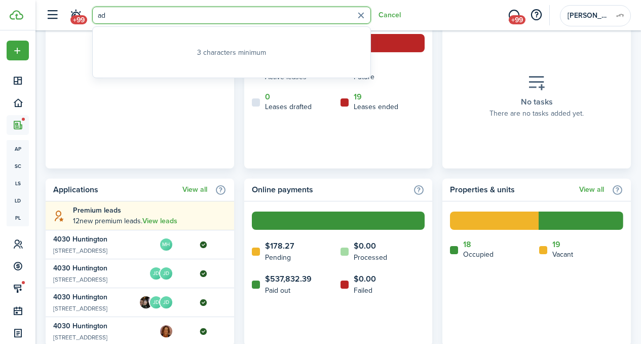
type input "a"
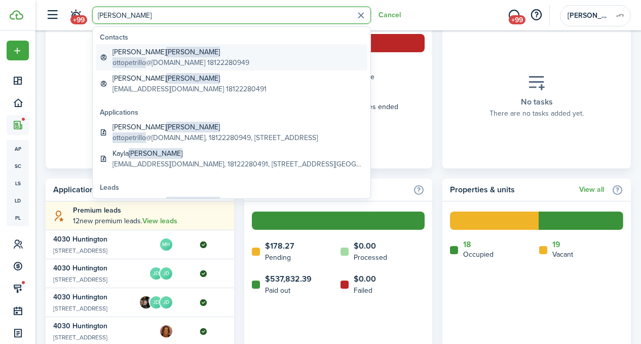
type input "[PERSON_NAME]"
click at [139, 54] on global-search-item-title "[PERSON_NAME]" at bounding box center [180, 52] width 137 height 11
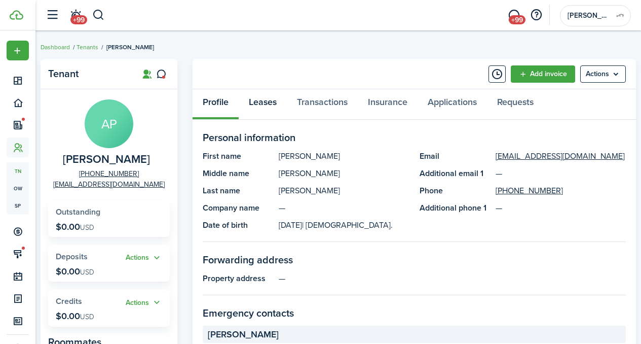
click at [283, 108] on link "Leases" at bounding box center [263, 104] width 48 height 30
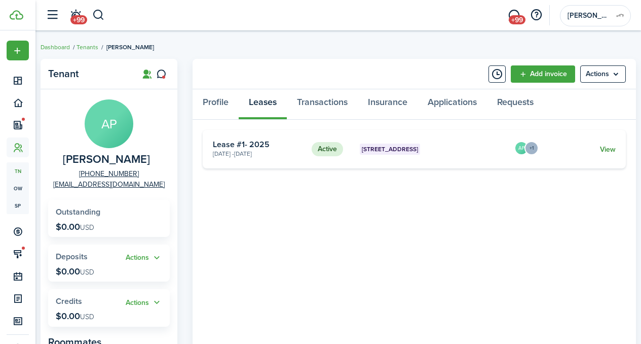
click at [613, 151] on link "View" at bounding box center [608, 149] width 16 height 11
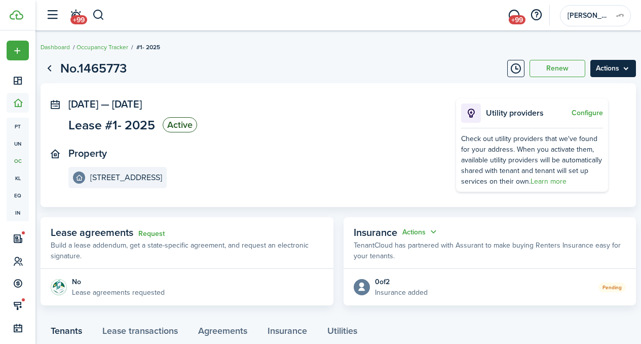
click at [598, 71] on menu-btn "Actions" at bounding box center [613, 68] width 46 height 17
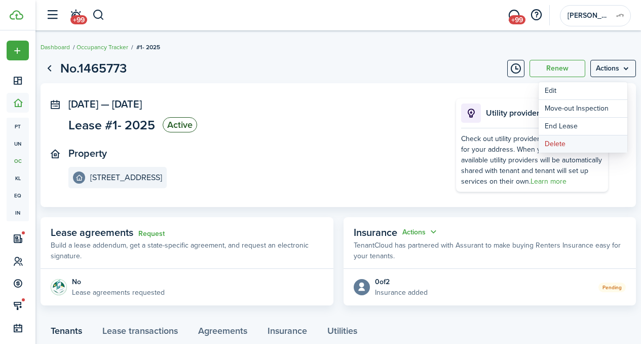
click at [568, 137] on button "Delete" at bounding box center [583, 143] width 89 height 17
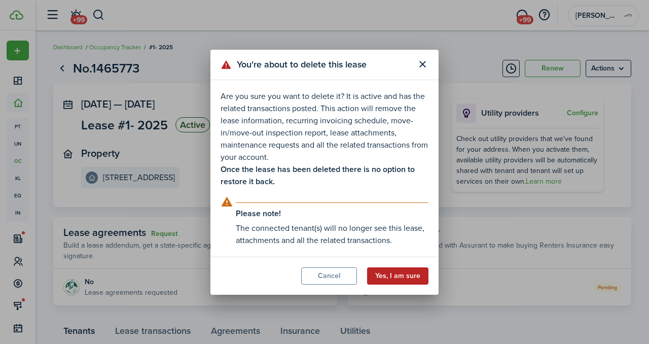
click at [401, 268] on button "Yes, I am sure" at bounding box center [397, 275] width 61 height 17
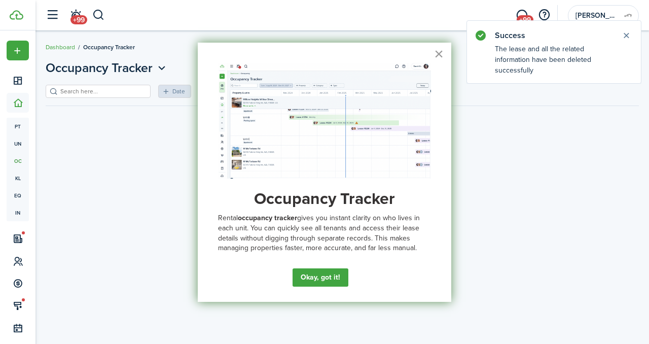
click at [438, 53] on button "×" at bounding box center [439, 54] width 10 height 16
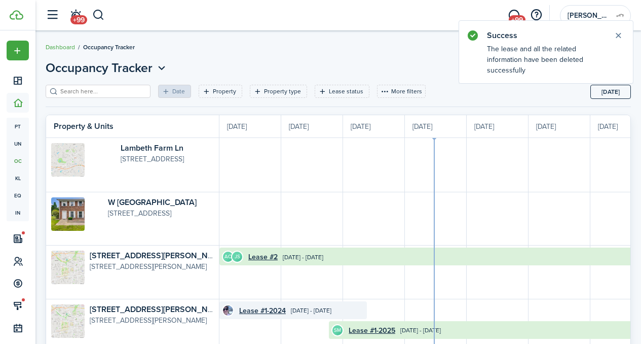
scroll to position [0, 185]
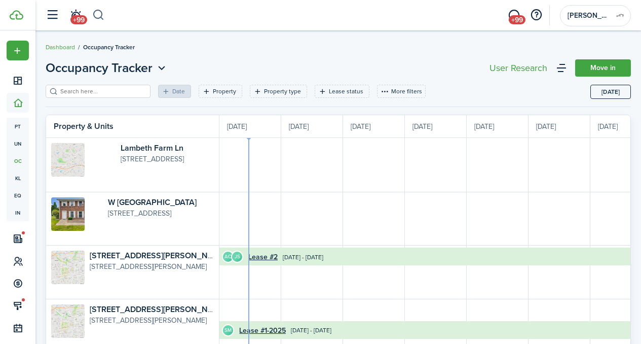
click at [103, 12] on button "button" at bounding box center [98, 15] width 13 height 17
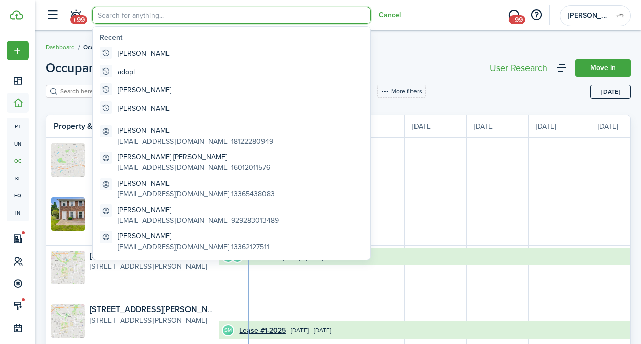
type input "["
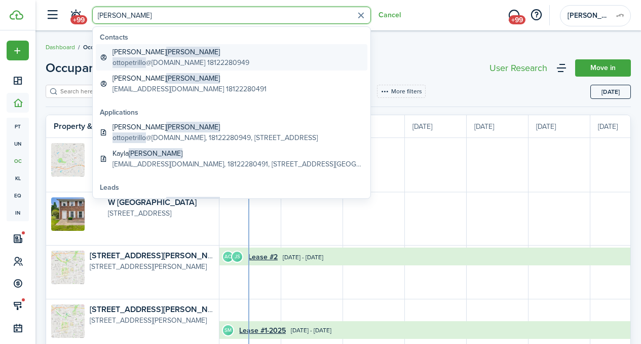
type input "[PERSON_NAME]"
click at [147, 60] on global-search-item-description "ottopetrillo @[DOMAIN_NAME] 18122280949" at bounding box center [180, 62] width 137 height 11
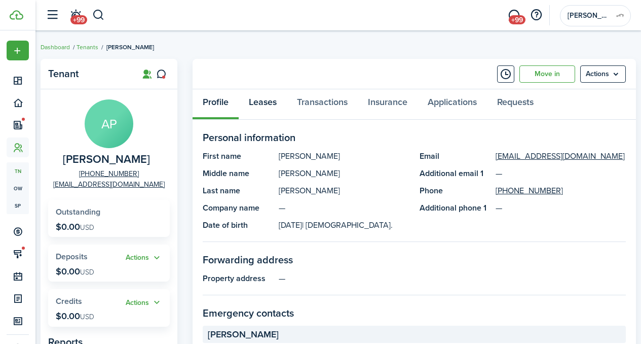
click at [264, 102] on link "Leases" at bounding box center [263, 104] width 48 height 30
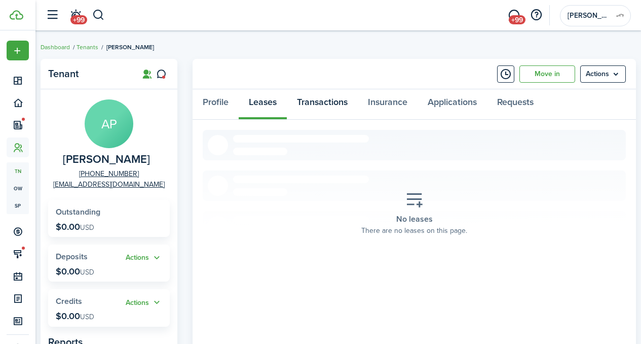
click at [312, 106] on link "Transactions" at bounding box center [322, 104] width 71 height 30
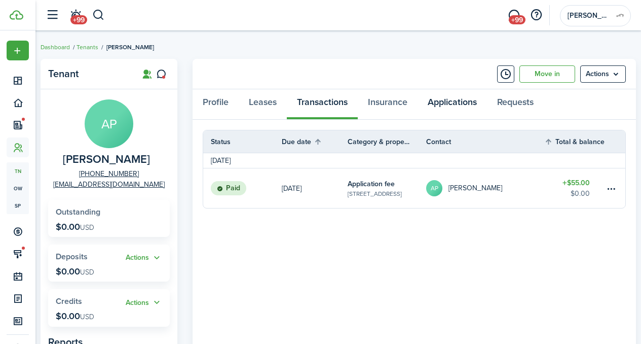
click at [458, 109] on link "Applications" at bounding box center [452, 104] width 69 height 30
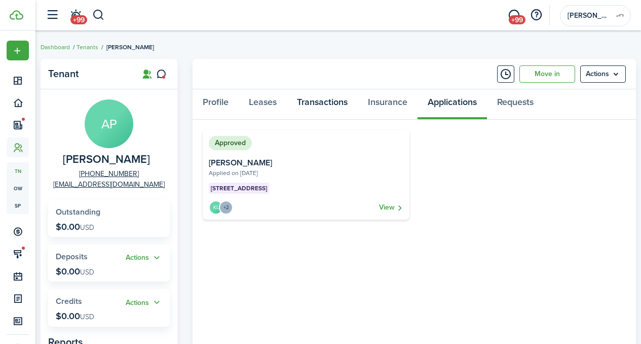
click at [319, 103] on link "Transactions" at bounding box center [322, 104] width 71 height 30
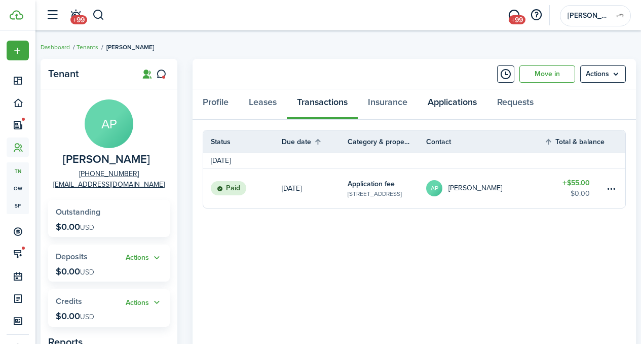
click at [440, 104] on link "Applications" at bounding box center [452, 104] width 69 height 30
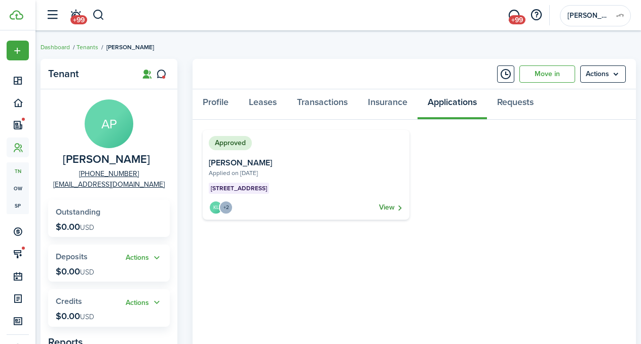
click at [394, 205] on link "View" at bounding box center [391, 207] width 24 height 14
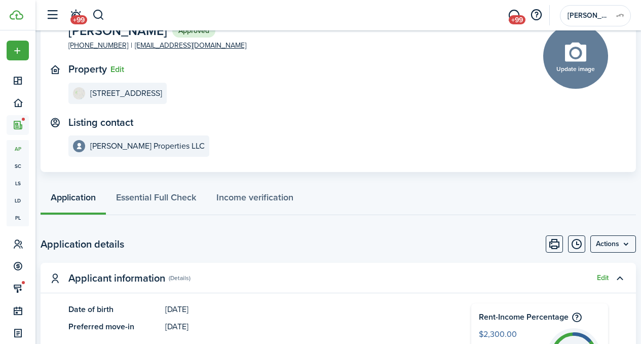
scroll to position [75, 0]
